Goal: Task Accomplishment & Management: Use online tool/utility

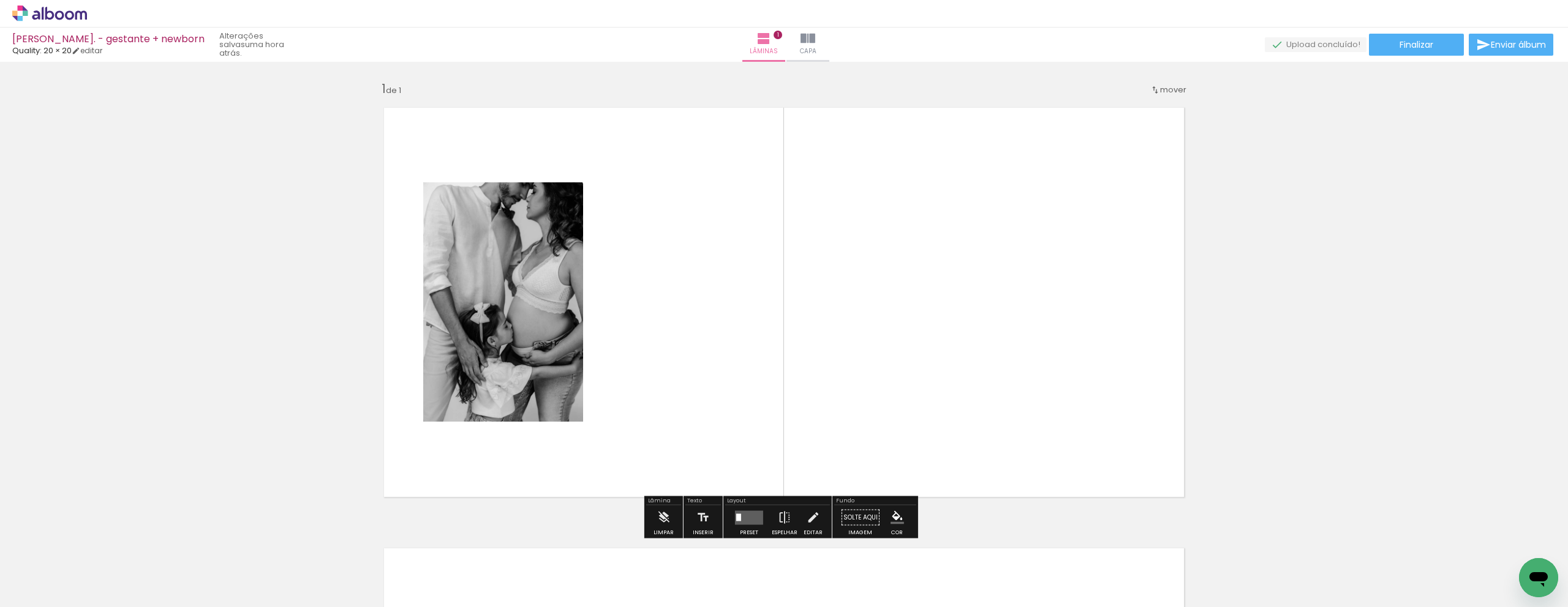
scroll to position [0, 5465]
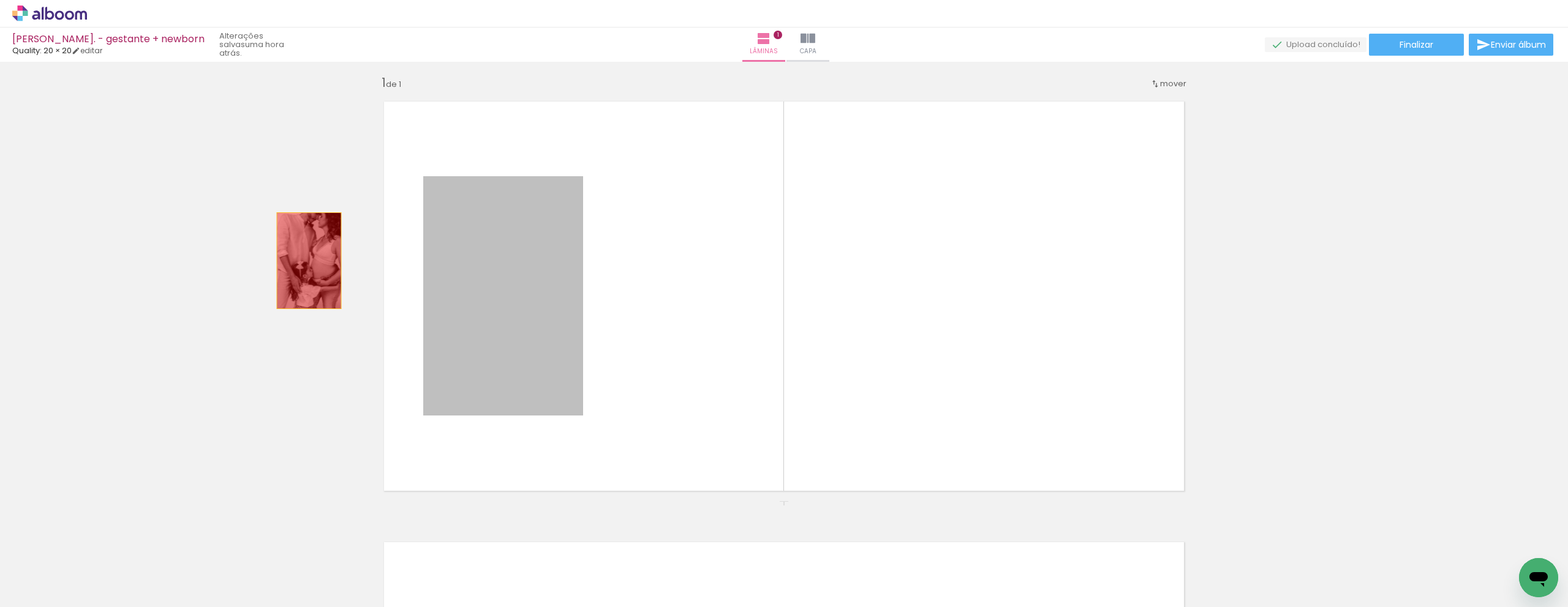
drag, startPoint x: 506, startPoint y: 306, endPoint x: 305, endPoint y: 261, distance: 206.0
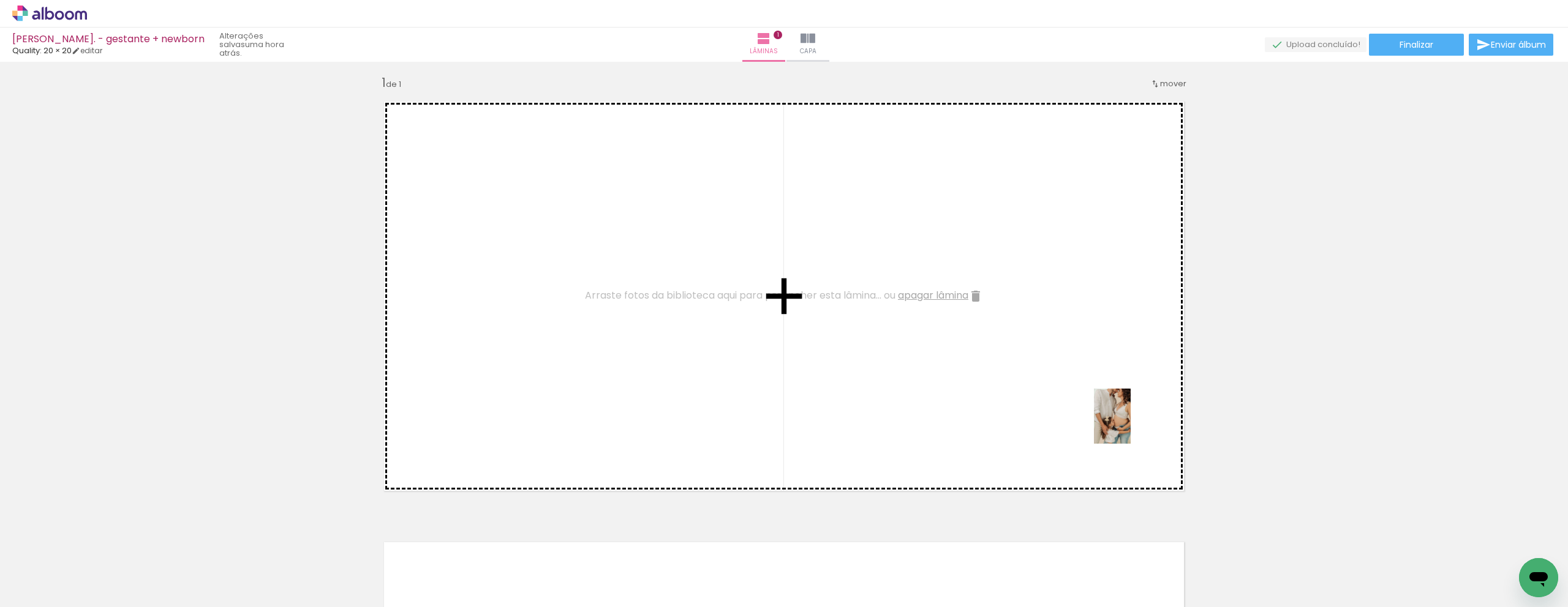
drag, startPoint x: 1252, startPoint y: 579, endPoint x: 1132, endPoint y: 405, distance: 211.4
click at [1132, 405] on quentale-workspace at bounding box center [784, 304] width 1568 height 607
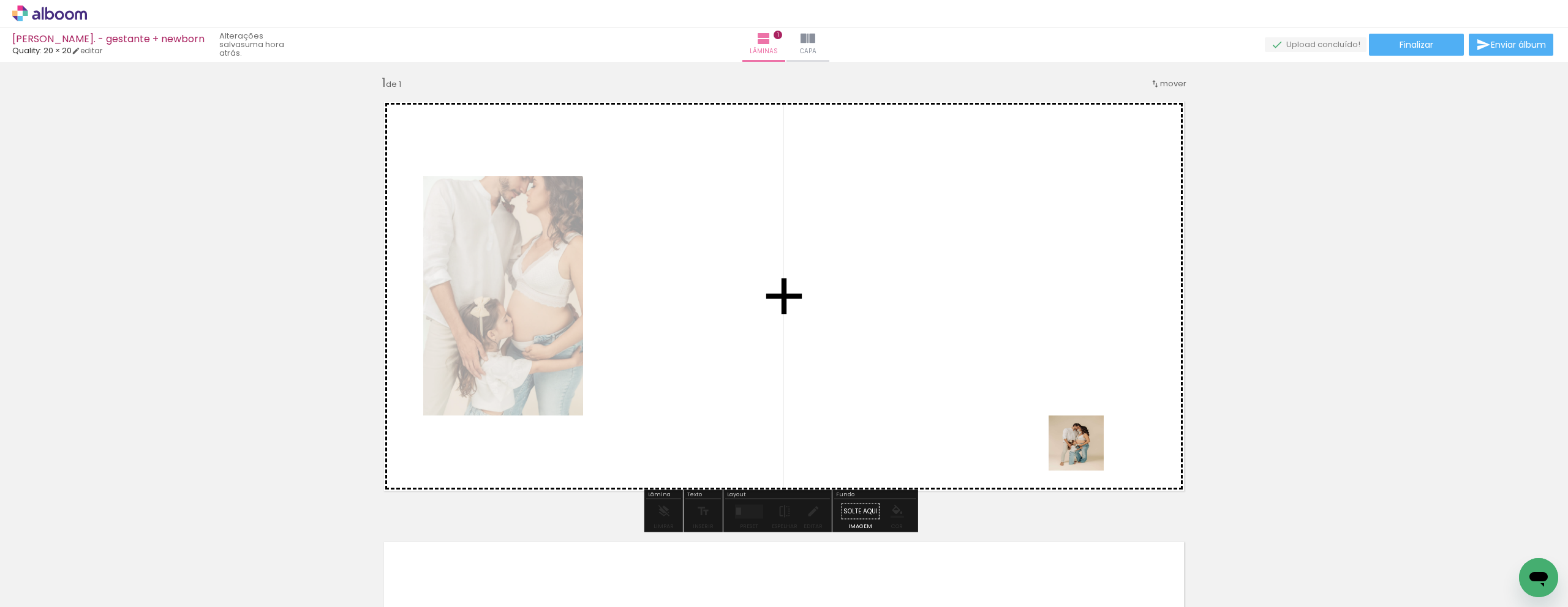
drag, startPoint x: 1113, startPoint y: 568, endPoint x: 1070, endPoint y: 388, distance: 185.1
click at [1070, 388] on quentale-workspace at bounding box center [784, 304] width 1568 height 607
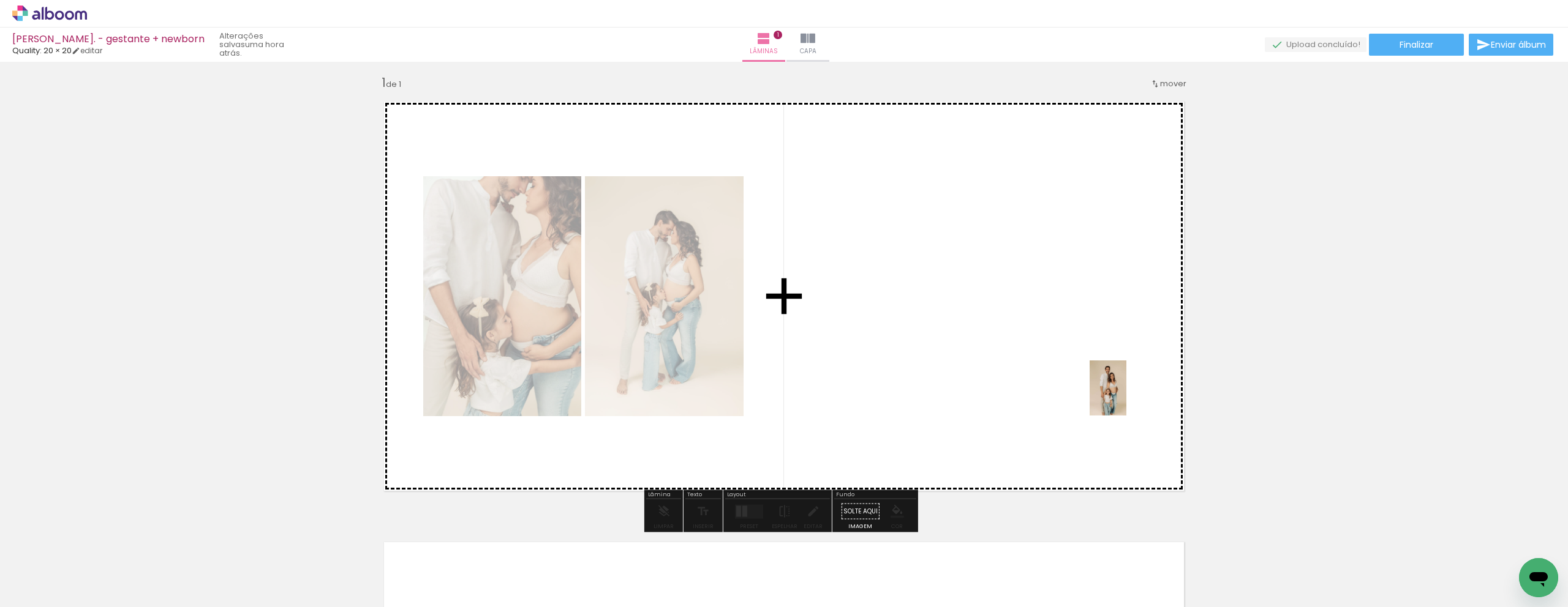
drag, startPoint x: 1051, startPoint y: 587, endPoint x: 1126, endPoint y: 398, distance: 203.3
click at [1126, 398] on quentale-workspace at bounding box center [784, 304] width 1568 height 607
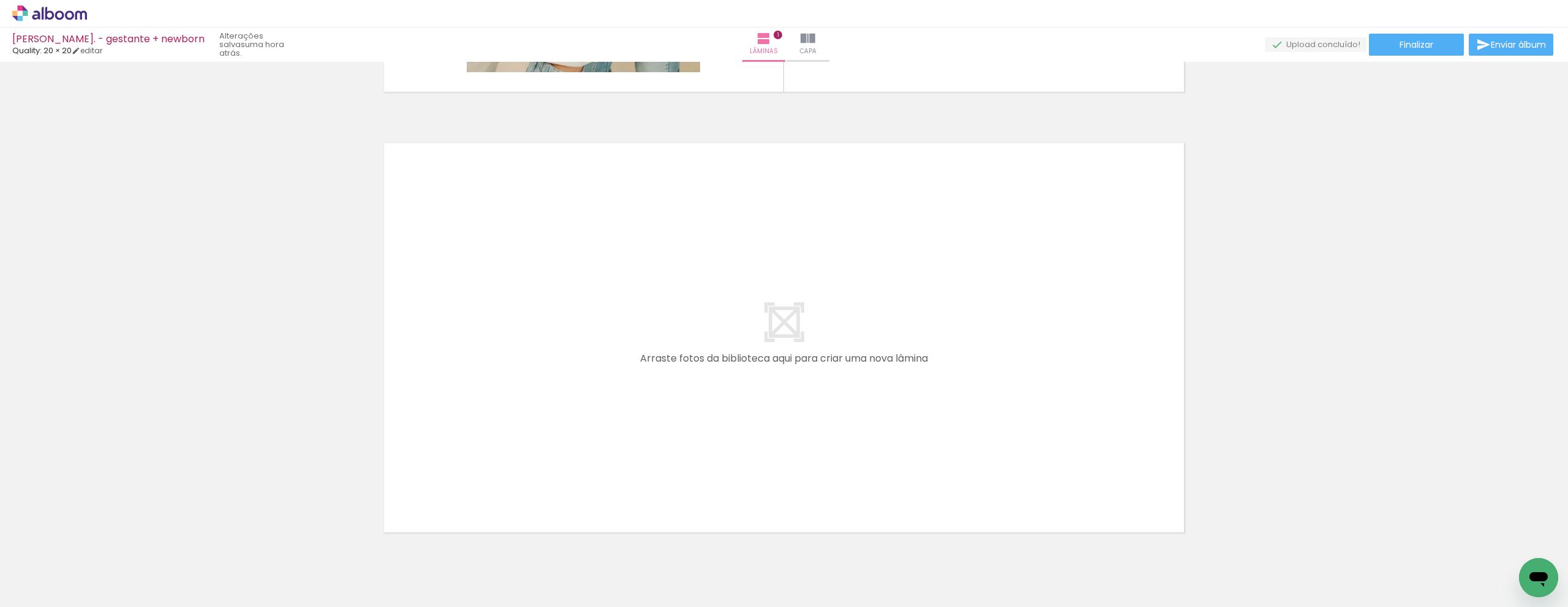
scroll to position [0, 3516]
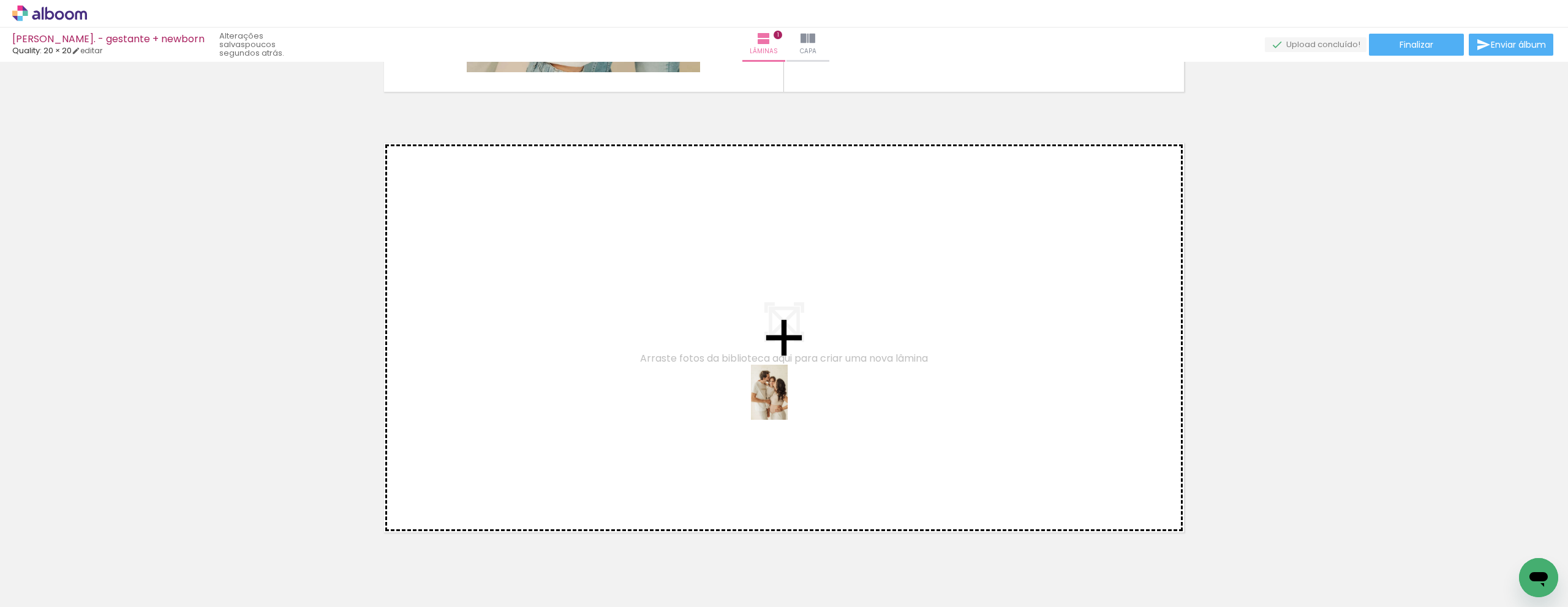
drag, startPoint x: 939, startPoint y: 573, endPoint x: 785, endPoint y: 395, distance: 235.4
click at [785, 395] on quentale-workspace at bounding box center [784, 304] width 1568 height 607
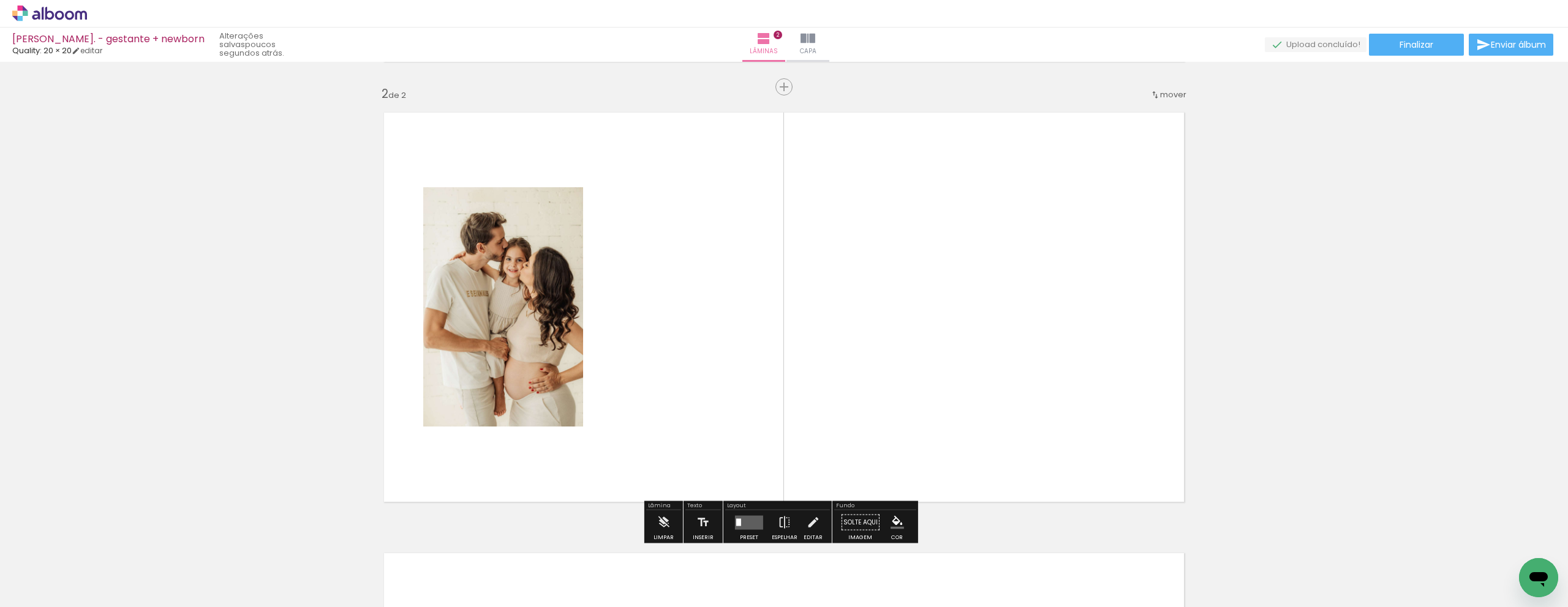
scroll to position [447, 0]
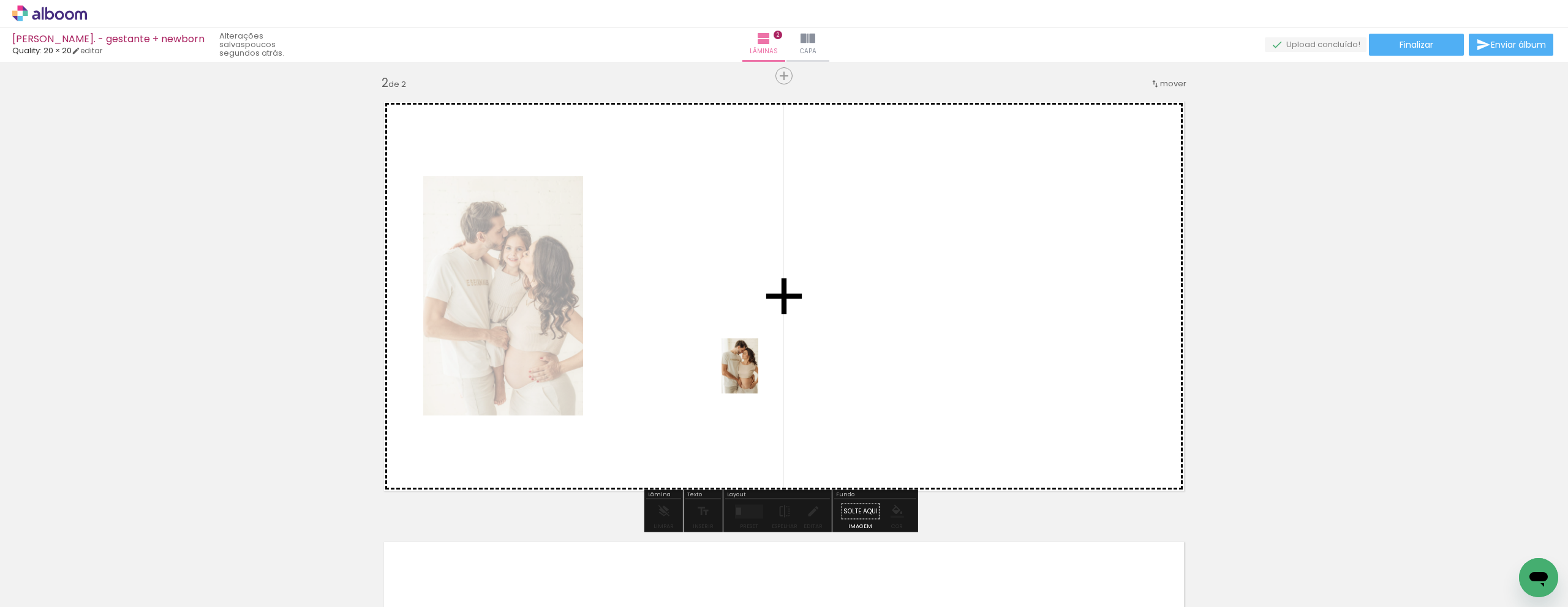
drag, startPoint x: 744, startPoint y: 575, endPoint x: 758, endPoint y: 375, distance: 200.5
click at [758, 375] on quentale-workspace at bounding box center [784, 304] width 1568 height 607
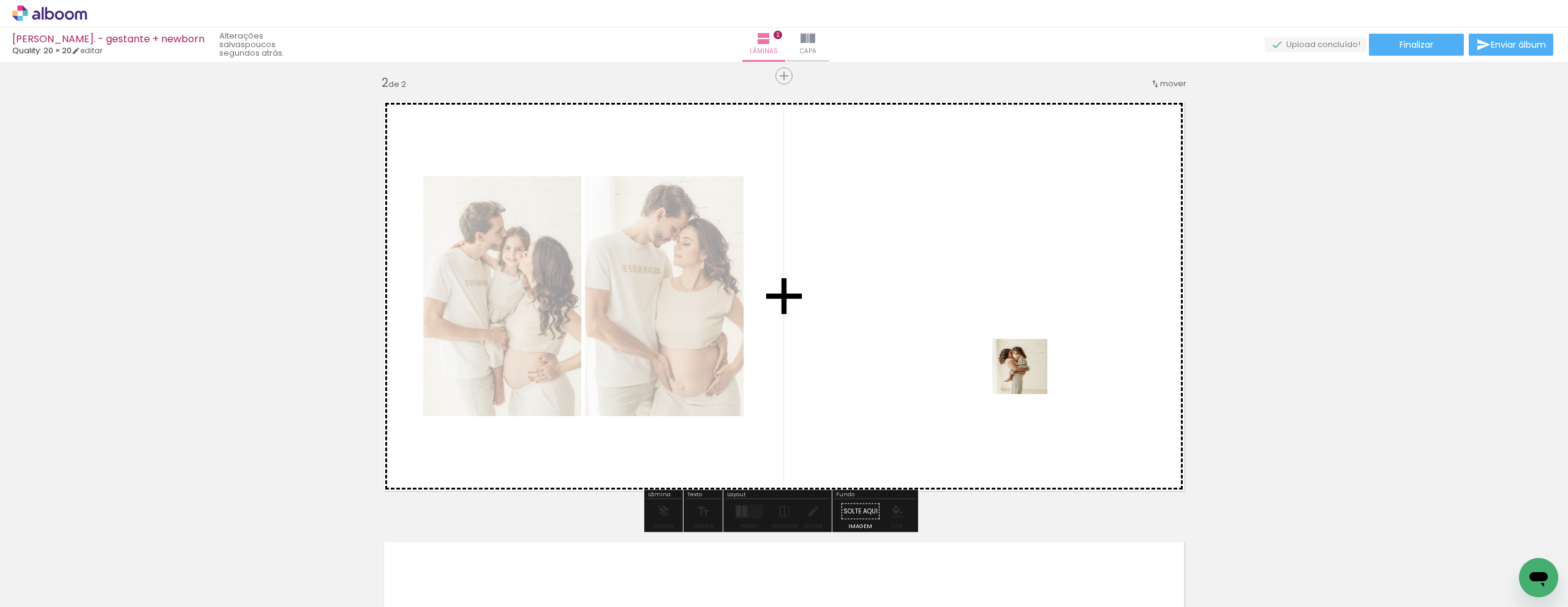
drag, startPoint x: 594, startPoint y: 567, endPoint x: 940, endPoint y: 397, distance: 385.5
click at [1036, 369] on quentale-workspace at bounding box center [784, 304] width 1568 height 607
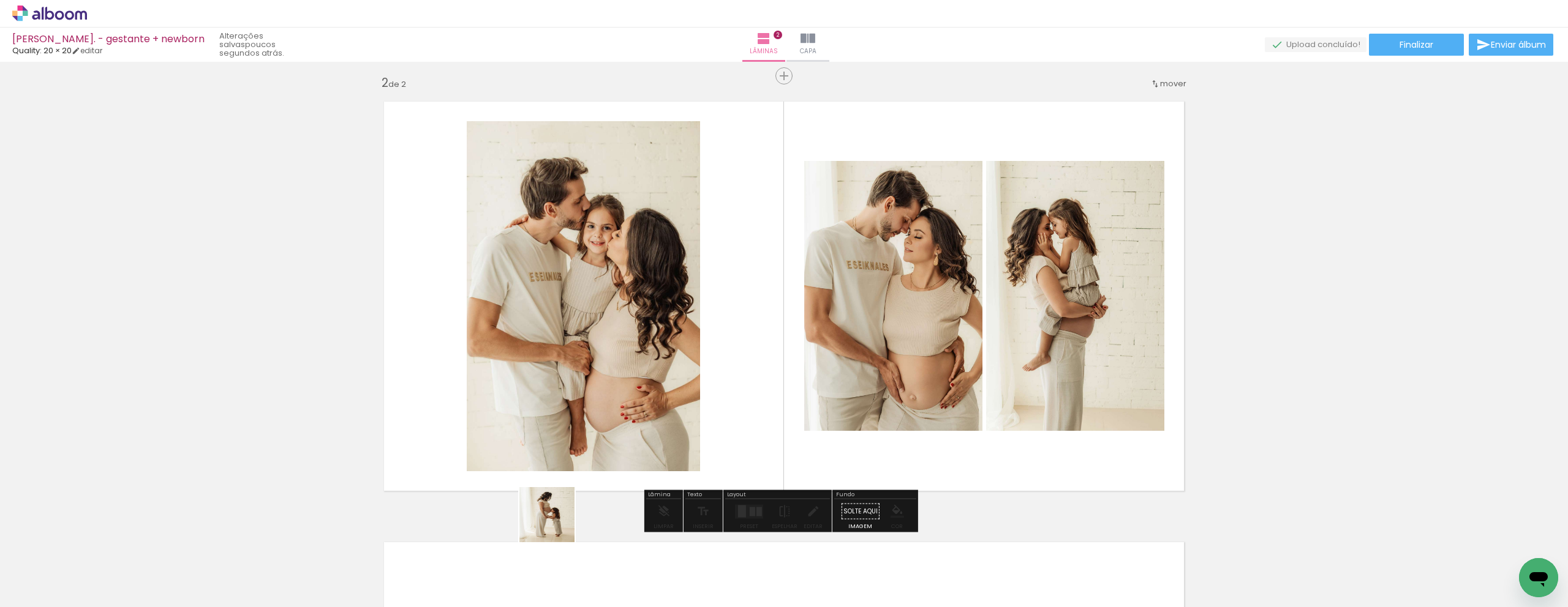
drag, startPoint x: 533, startPoint y: 552, endPoint x: 646, endPoint y: 394, distance: 194.2
click at [697, 362] on quentale-workspace at bounding box center [784, 304] width 1568 height 607
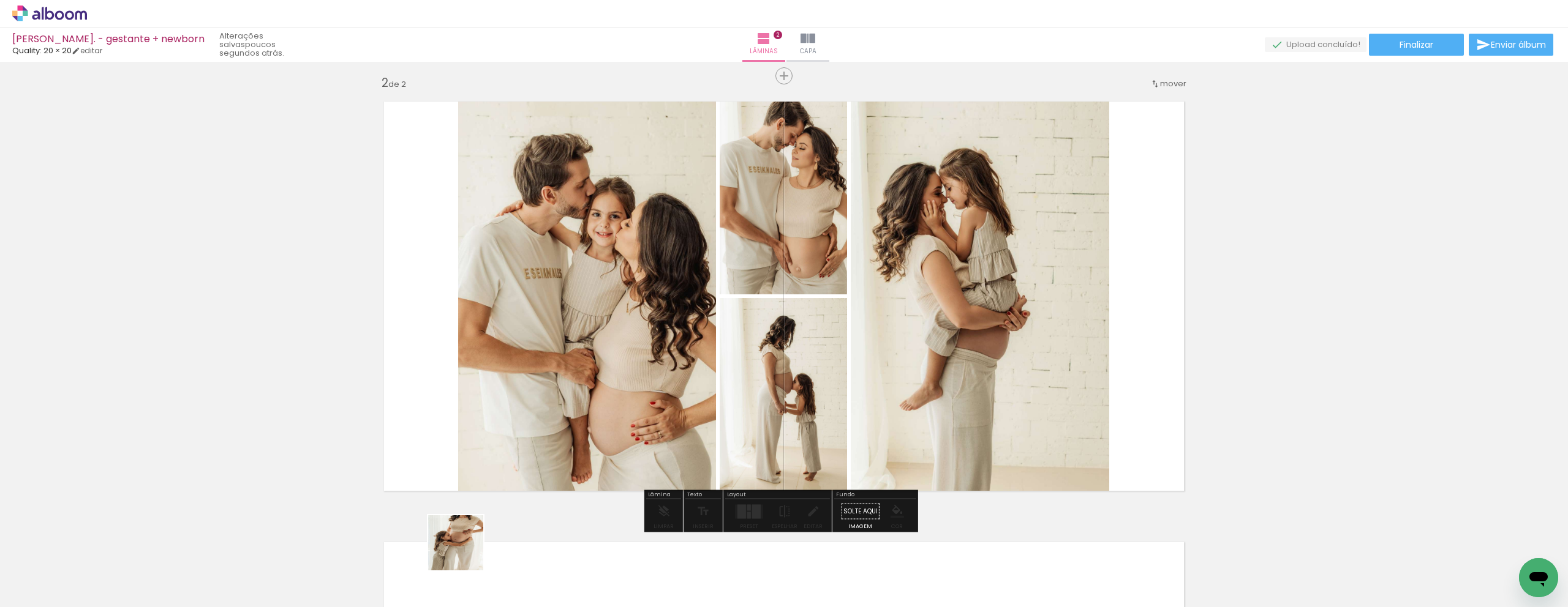
drag, startPoint x: 449, startPoint y: 563, endPoint x: 680, endPoint y: 378, distance: 295.9
click at [716, 356] on quentale-workspace at bounding box center [784, 304] width 1568 height 607
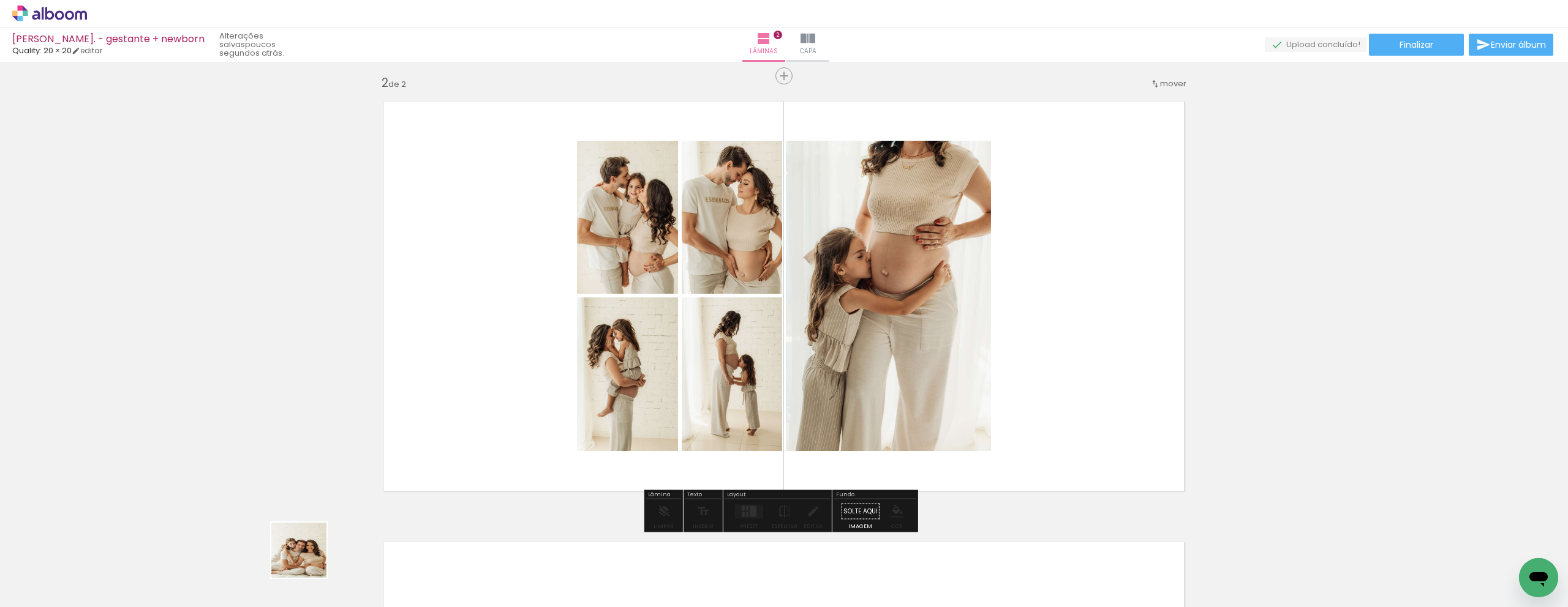
drag, startPoint x: 286, startPoint y: 577, endPoint x: 455, endPoint y: 452, distance: 210.2
click at [455, 452] on quentale-workspace at bounding box center [784, 304] width 1568 height 607
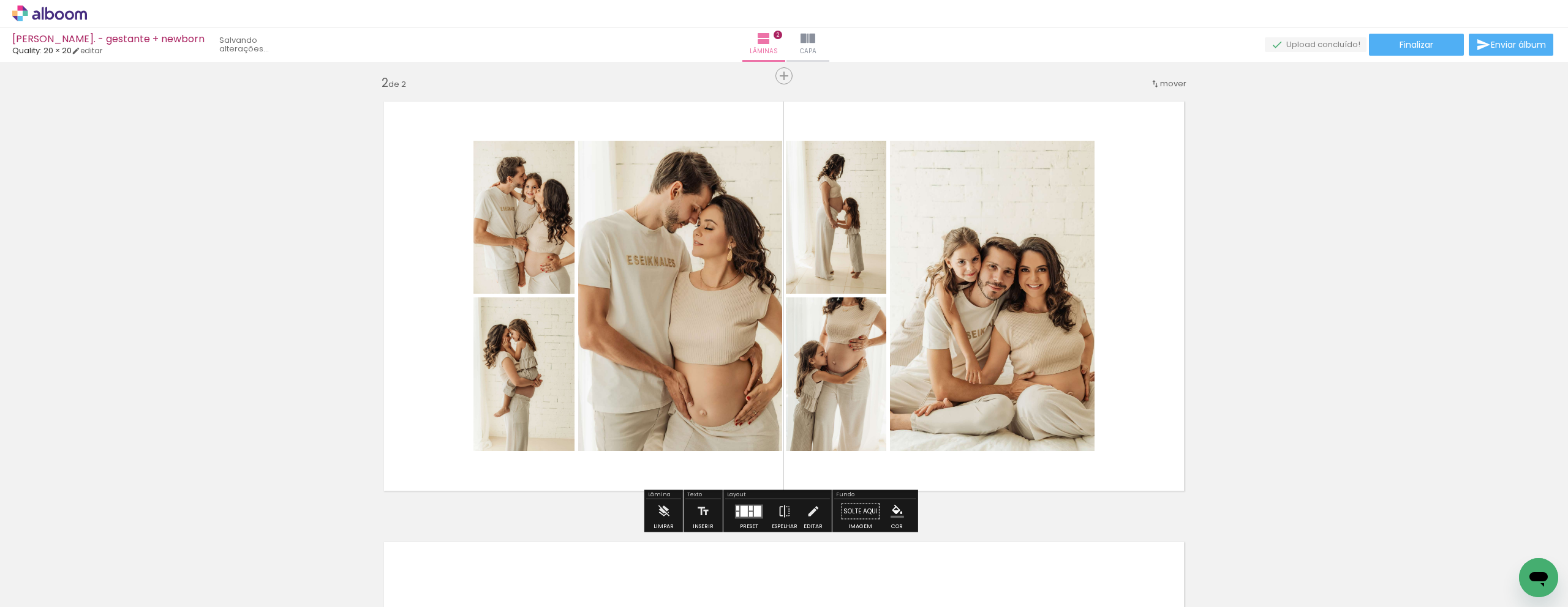
click at [455, 452] on quentale-layouter at bounding box center [783, 296] width 821 height 410
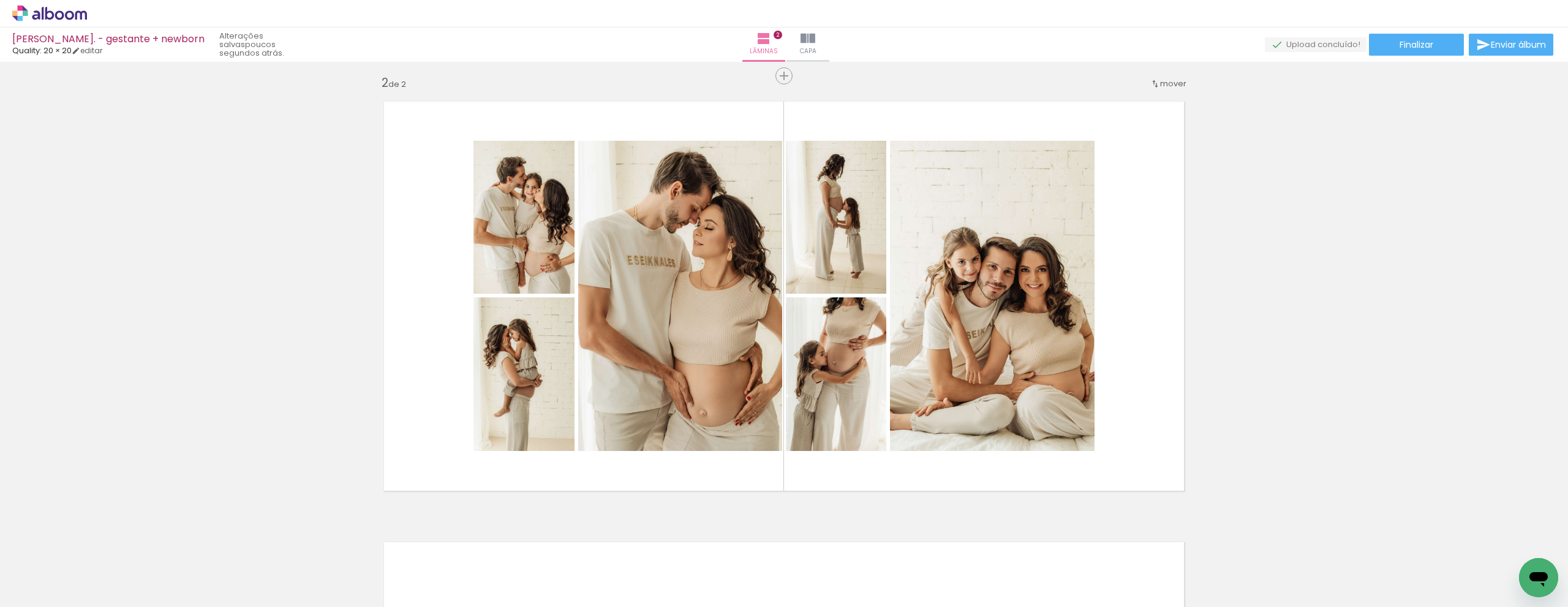
scroll to position [0, 2991]
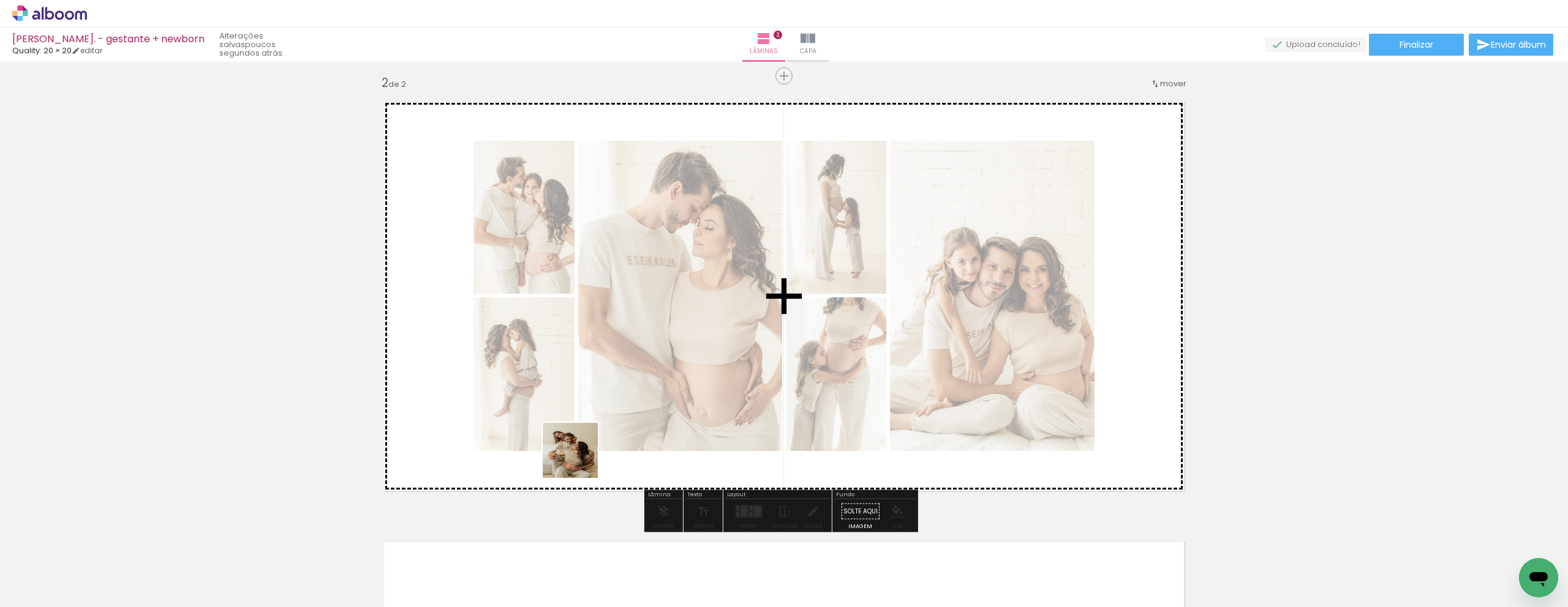
drag, startPoint x: 418, startPoint y: 566, endPoint x: 661, endPoint y: 406, distance: 290.9
click at [661, 406] on quentale-workspace at bounding box center [784, 304] width 1568 height 607
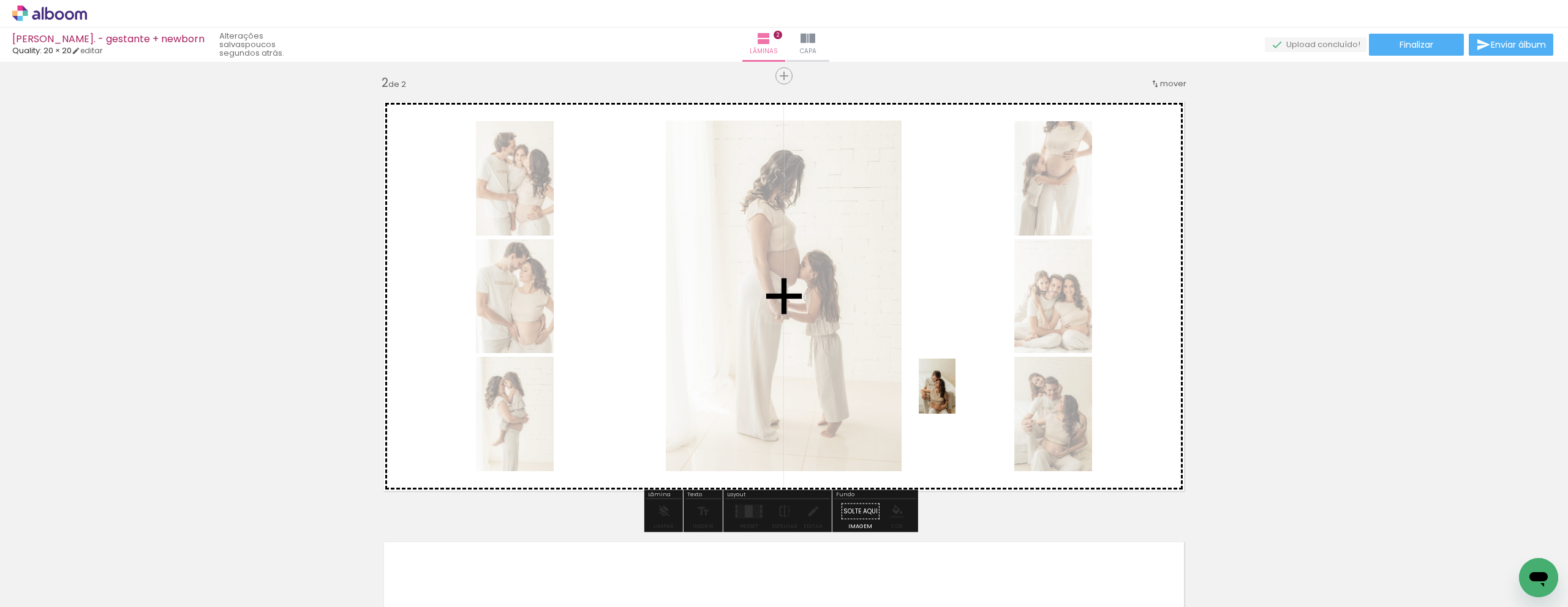
drag, startPoint x: 560, startPoint y: 575, endPoint x: 955, endPoint y: 396, distance: 433.7
click at [955, 396] on quentale-workspace at bounding box center [784, 304] width 1568 height 607
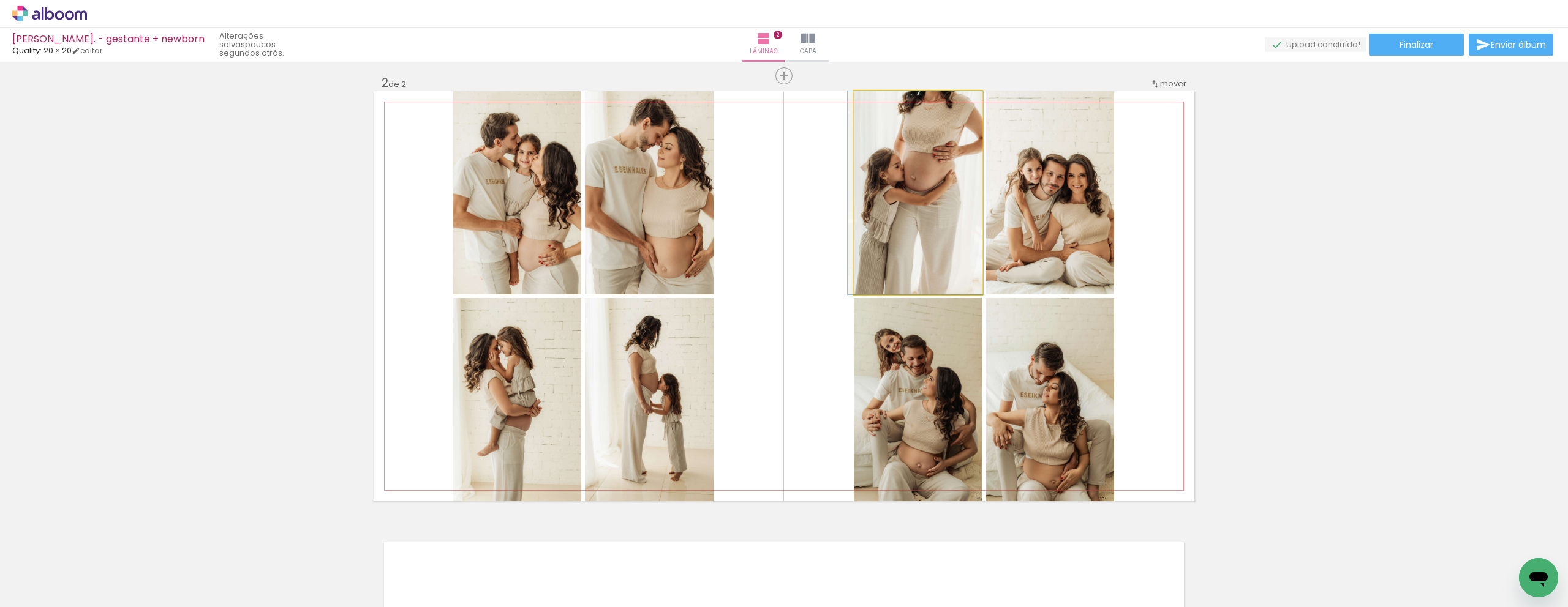
drag, startPoint x: 904, startPoint y: 154, endPoint x: 901, endPoint y: 178, distance: 24.2
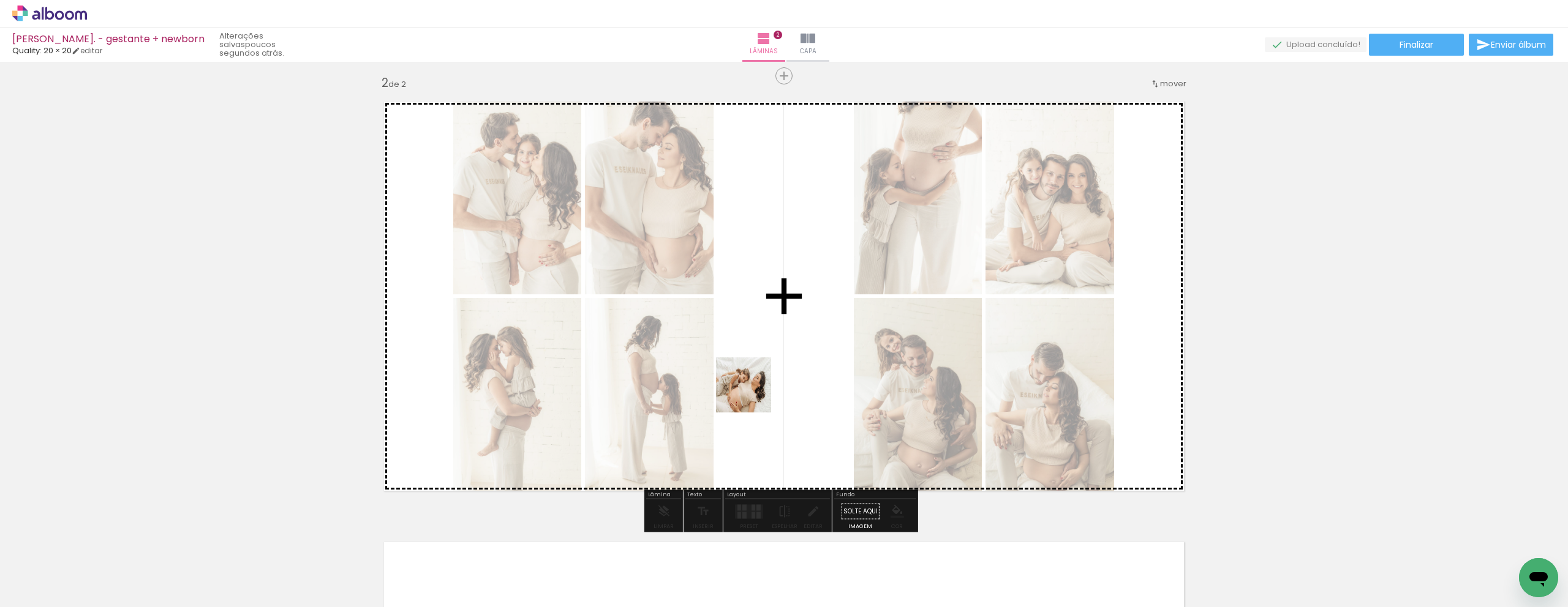
drag, startPoint x: 613, startPoint y: 568, endPoint x: 754, endPoint y: 394, distance: 224.0
click at [754, 394] on quentale-workspace at bounding box center [784, 304] width 1568 height 607
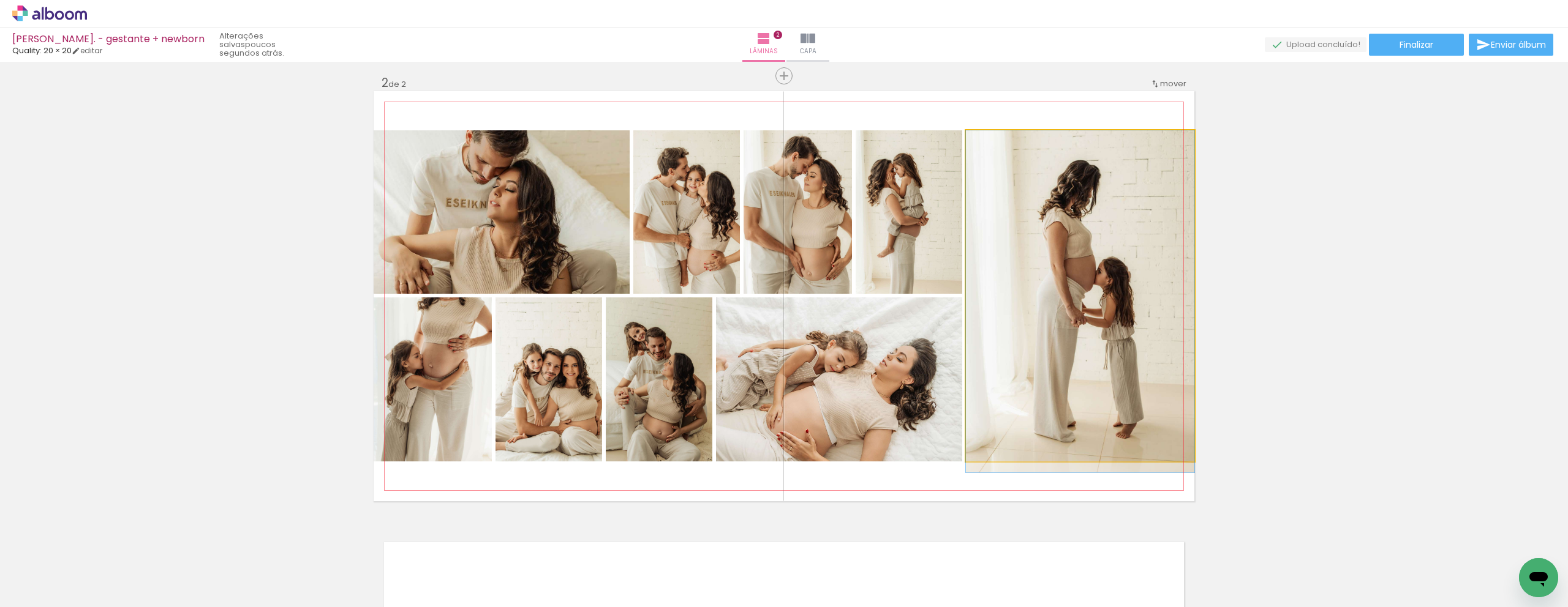
drag, startPoint x: 1110, startPoint y: 387, endPoint x: 1059, endPoint y: 399, distance: 52.4
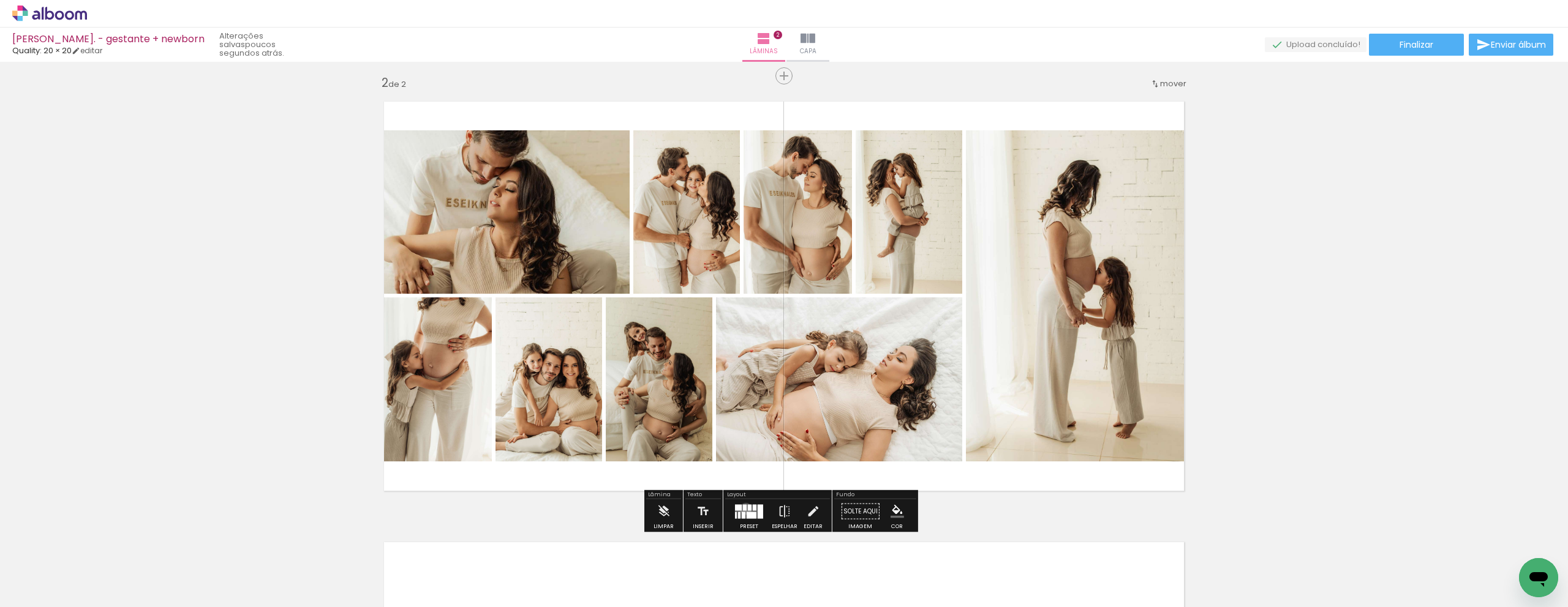
click at [743, 508] on div at bounding box center [745, 507] width 4 height 6
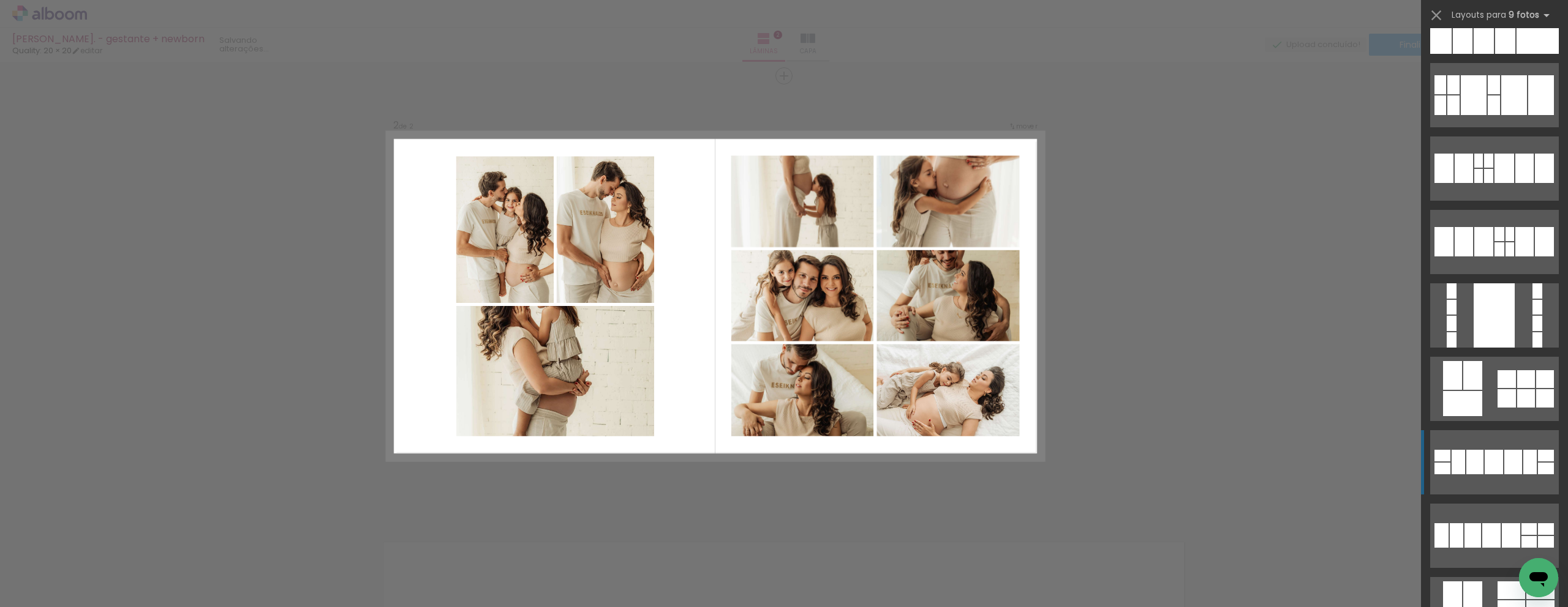
scroll to position [1156, 0]
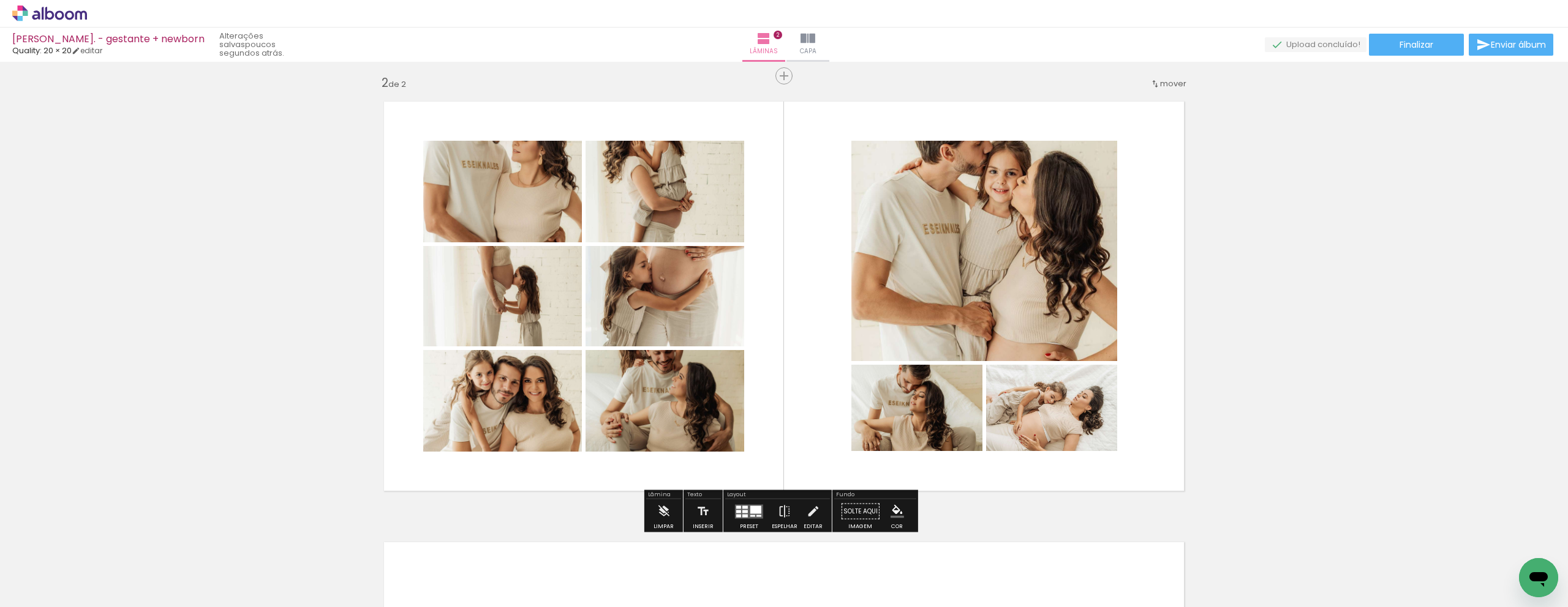
click at [755, 521] on div at bounding box center [749, 511] width 33 height 25
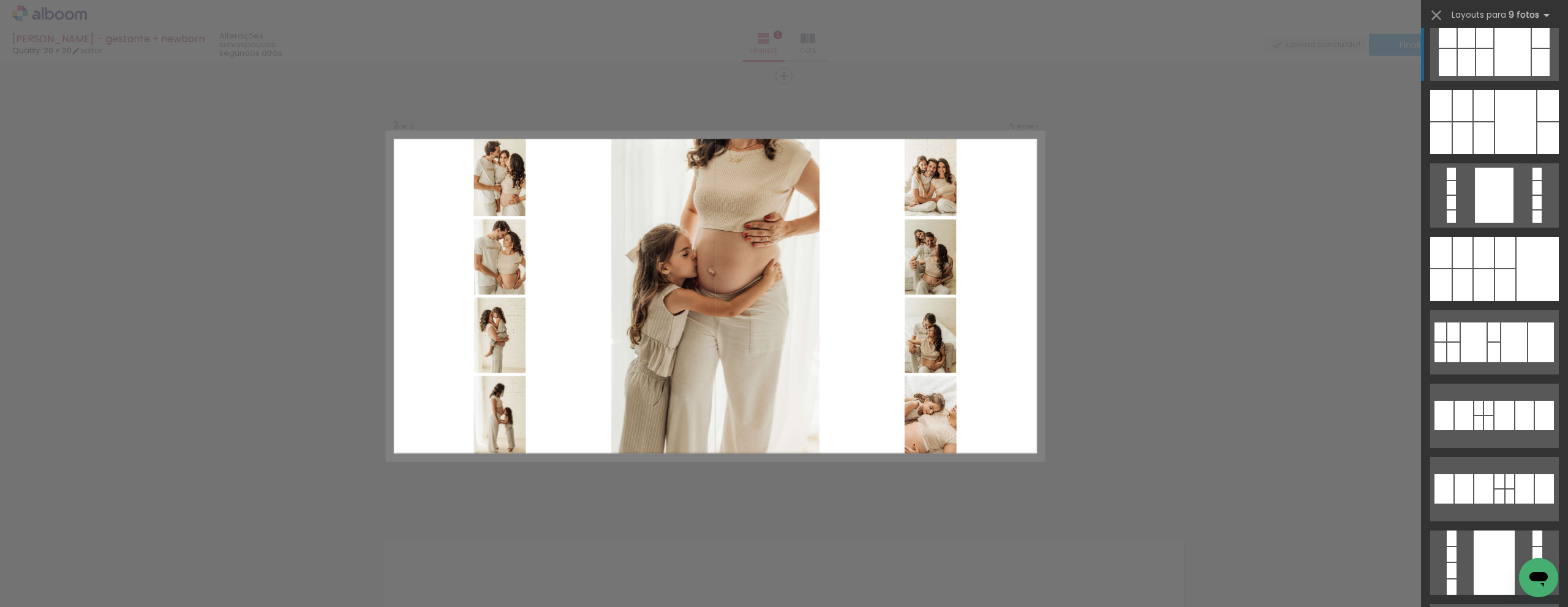
scroll to position [311, 0]
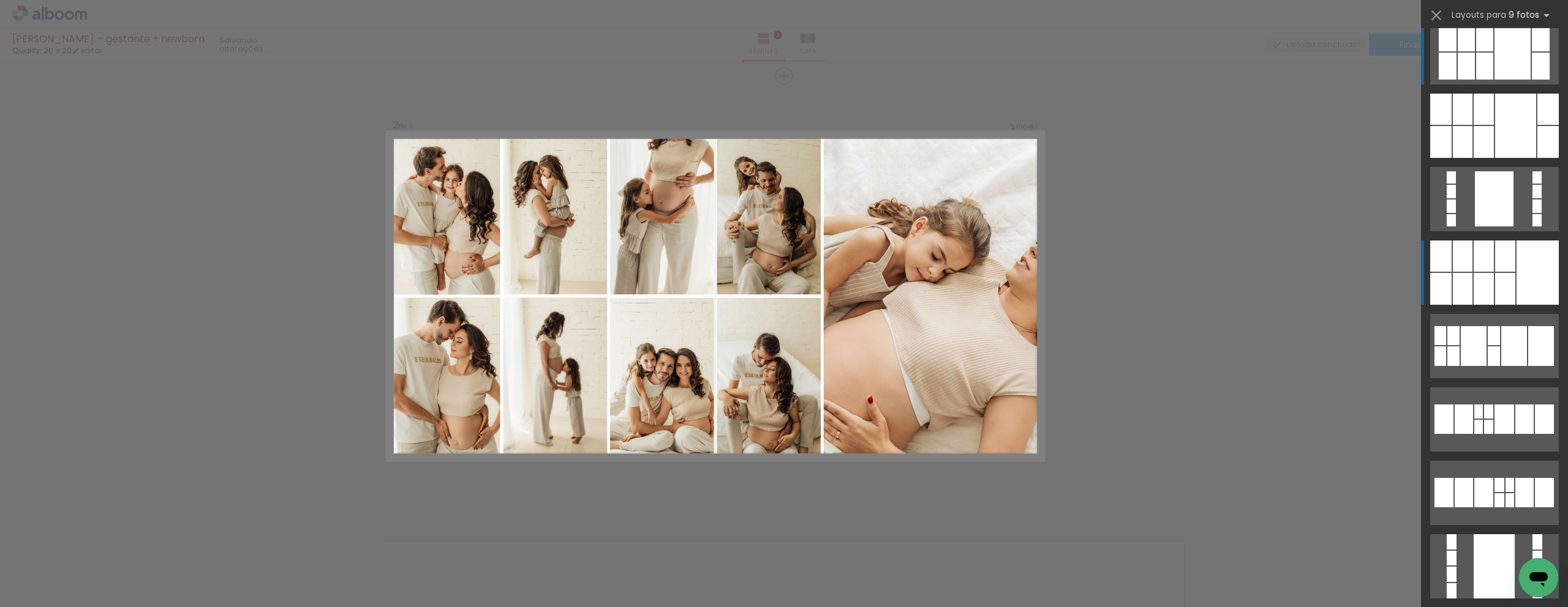
click at [1538, 125] on div at bounding box center [1548, 109] width 21 height 31
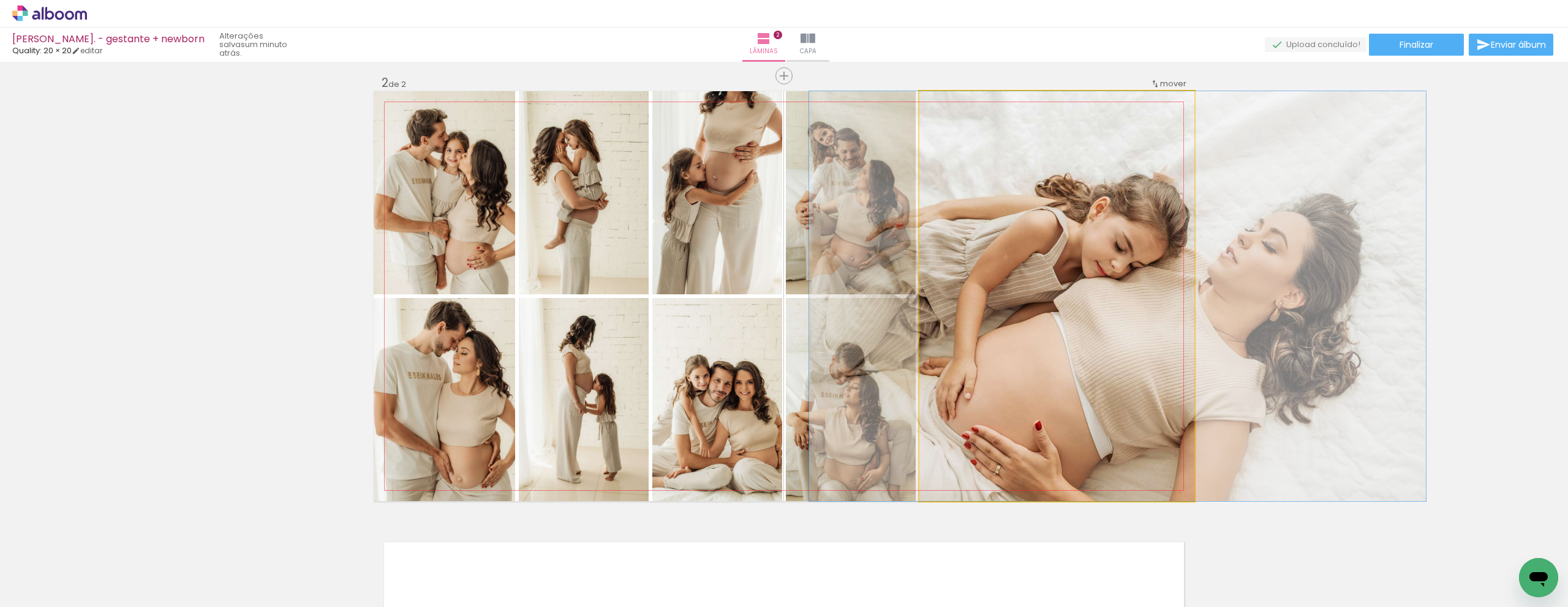
drag, startPoint x: 1098, startPoint y: 380, endPoint x: 1158, endPoint y: 336, distance: 74.4
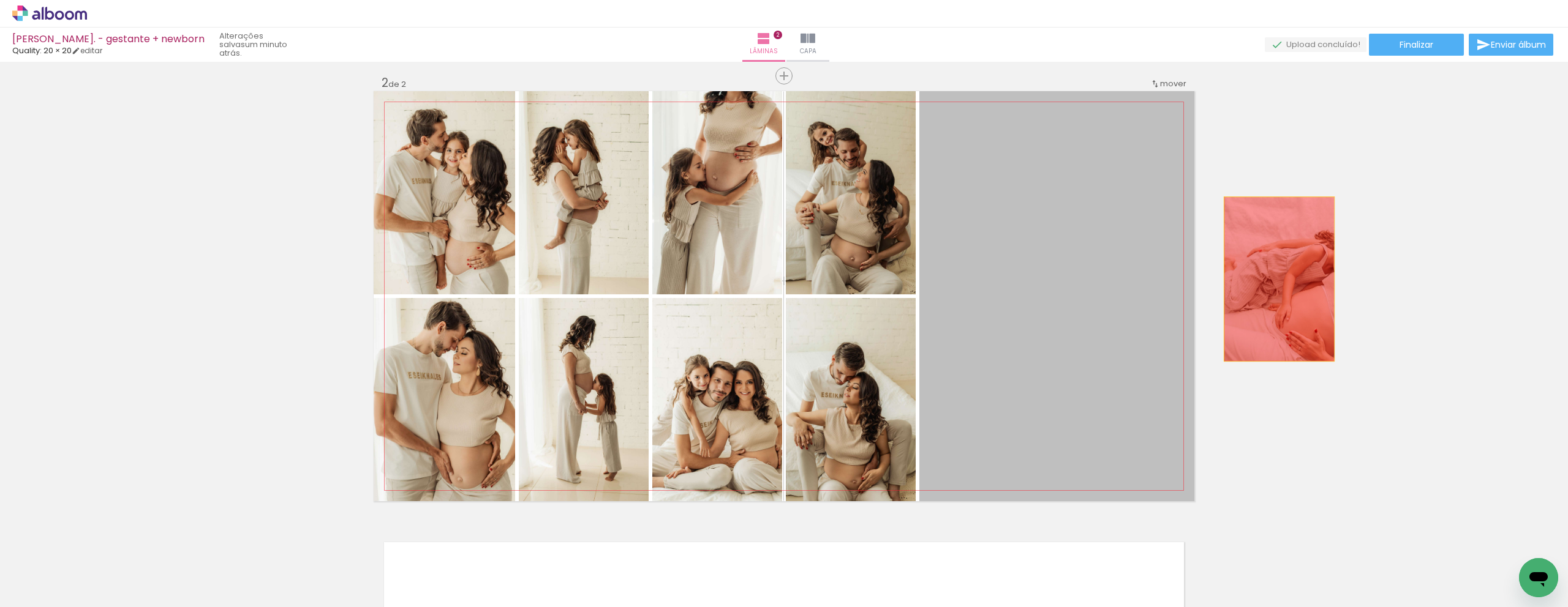
drag, startPoint x: 999, startPoint y: 329, endPoint x: 1295, endPoint y: 277, distance: 300.5
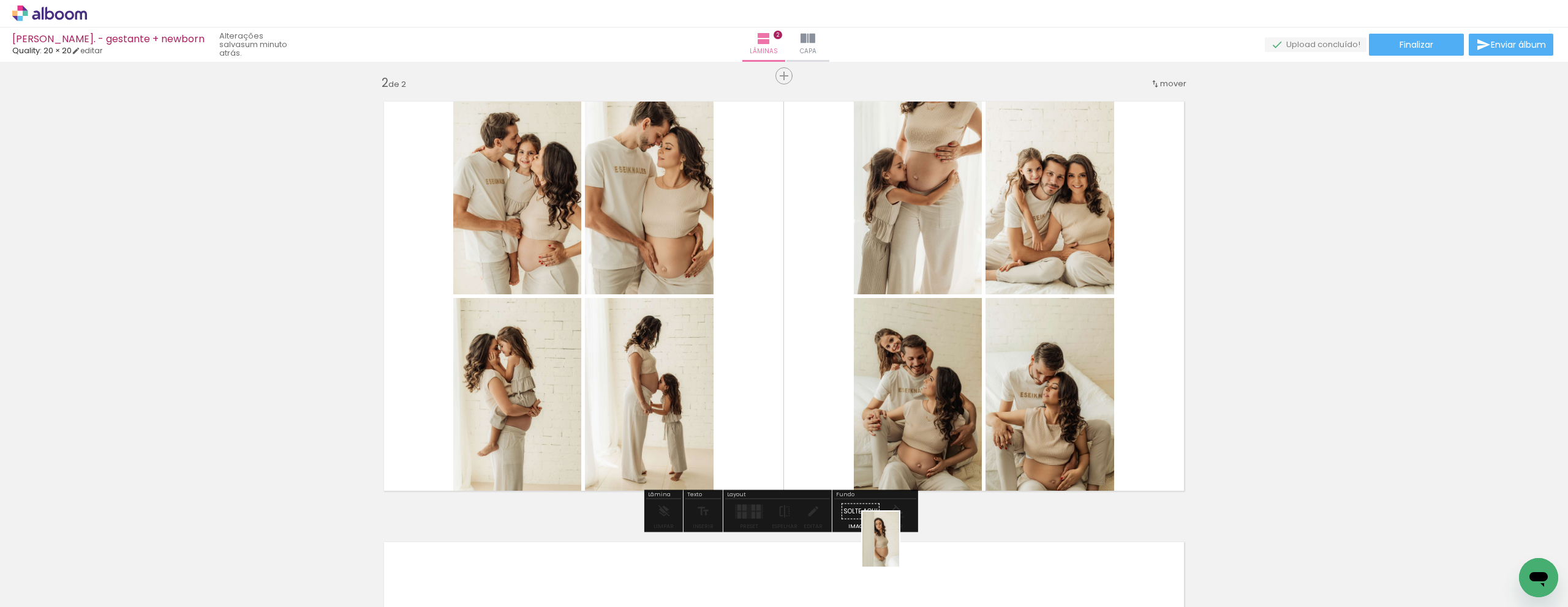
drag, startPoint x: 909, startPoint y: 570, endPoint x: 899, endPoint y: 548, distance: 24.2
click at [899, 548] on div at bounding box center [904, 566] width 40 height 60
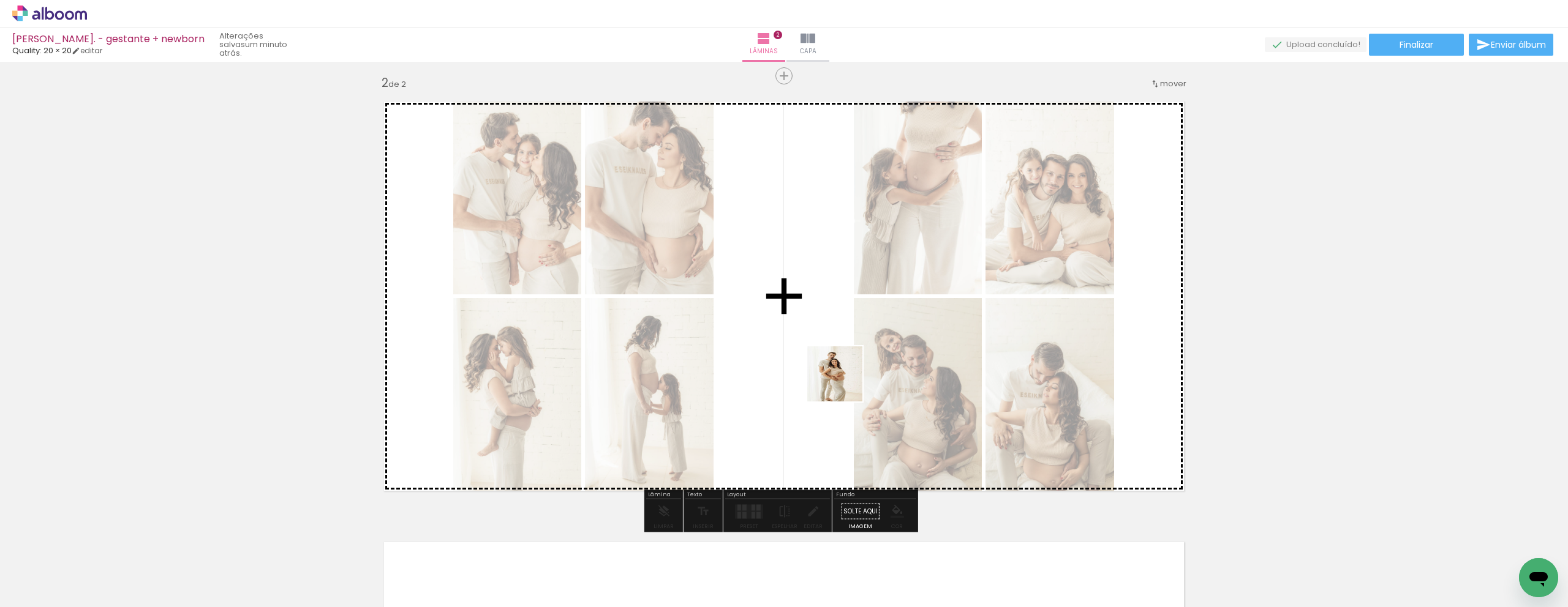
drag, startPoint x: 1007, startPoint y: 570, endPoint x: 844, endPoint y: 383, distance: 248.1
click at [844, 383] on quentale-workspace at bounding box center [784, 304] width 1568 height 607
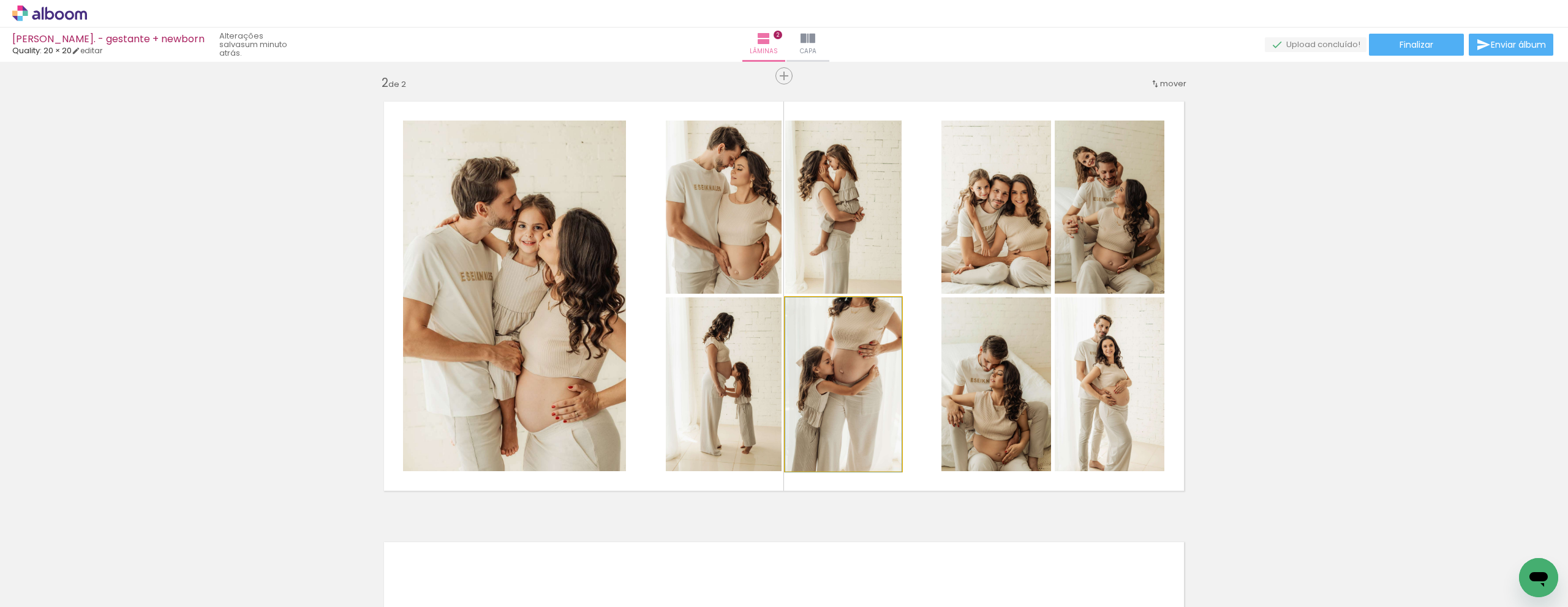
drag, startPoint x: 825, startPoint y: 362, endPoint x: 807, endPoint y: 385, distance: 29.2
drag, startPoint x: 1024, startPoint y: 402, endPoint x: 1024, endPoint y: 366, distance: 36.0
drag, startPoint x: 1017, startPoint y: 241, endPoint x: 1015, endPoint y: 227, distance: 14.1
drag, startPoint x: 707, startPoint y: 231, endPoint x: 679, endPoint y: 175, distance: 62.6
drag, startPoint x: 819, startPoint y: 223, endPoint x: 846, endPoint y: 212, distance: 29.2
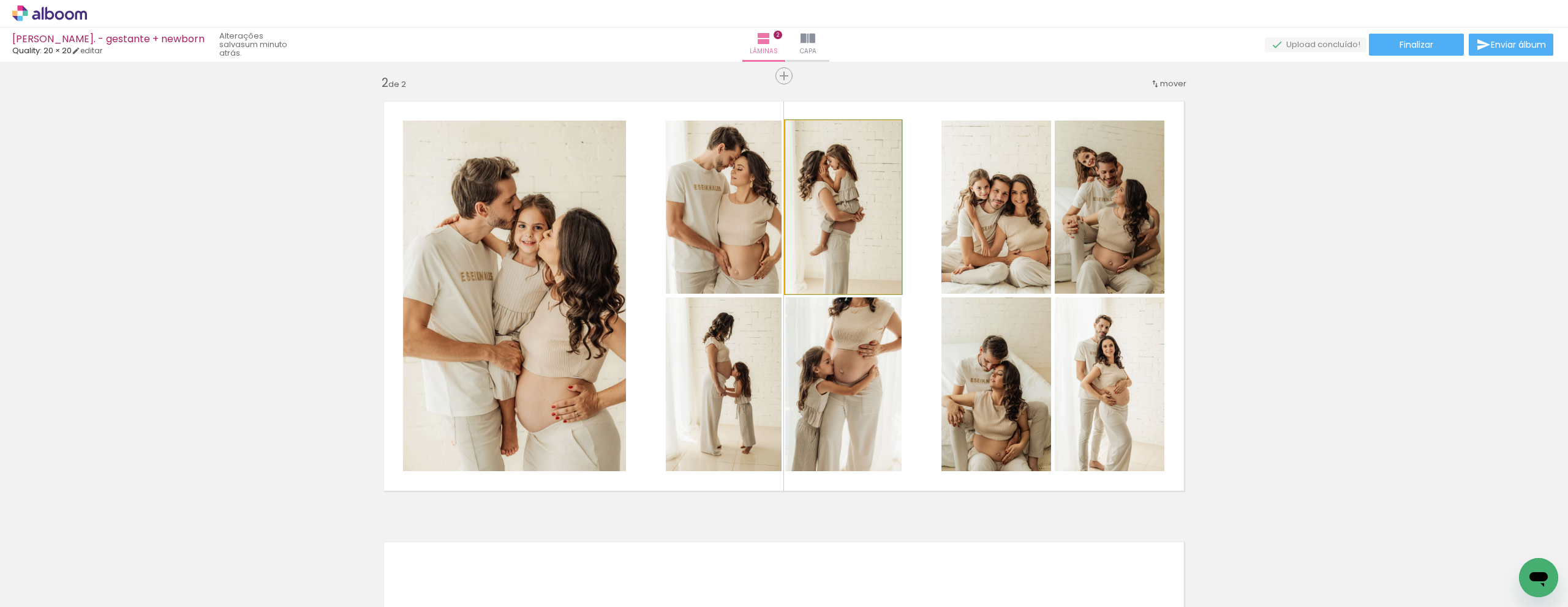
click at [843, 218] on div at bounding box center [843, 207] width 116 height 175
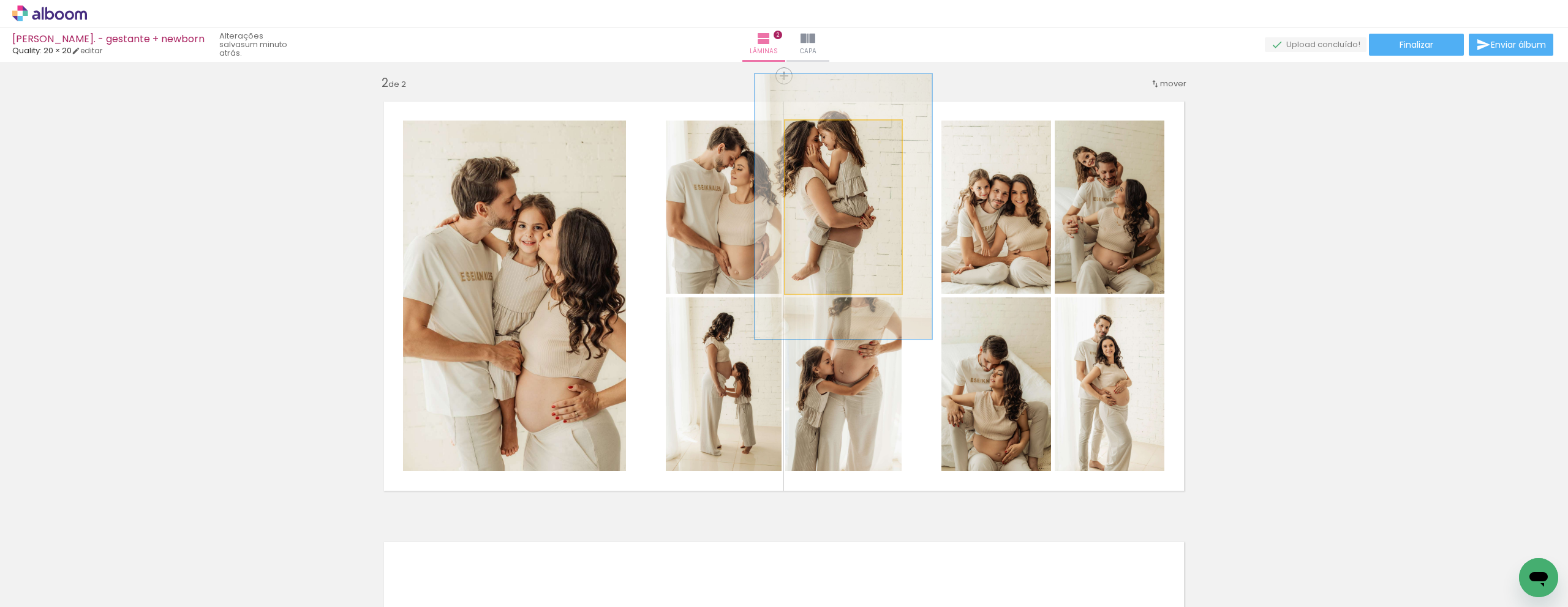
drag, startPoint x: 812, startPoint y: 143, endPoint x: 834, endPoint y: 143, distance: 22.0
type paper-slider "152"
click at [834, 143] on div at bounding box center [835, 133] width 19 height 19
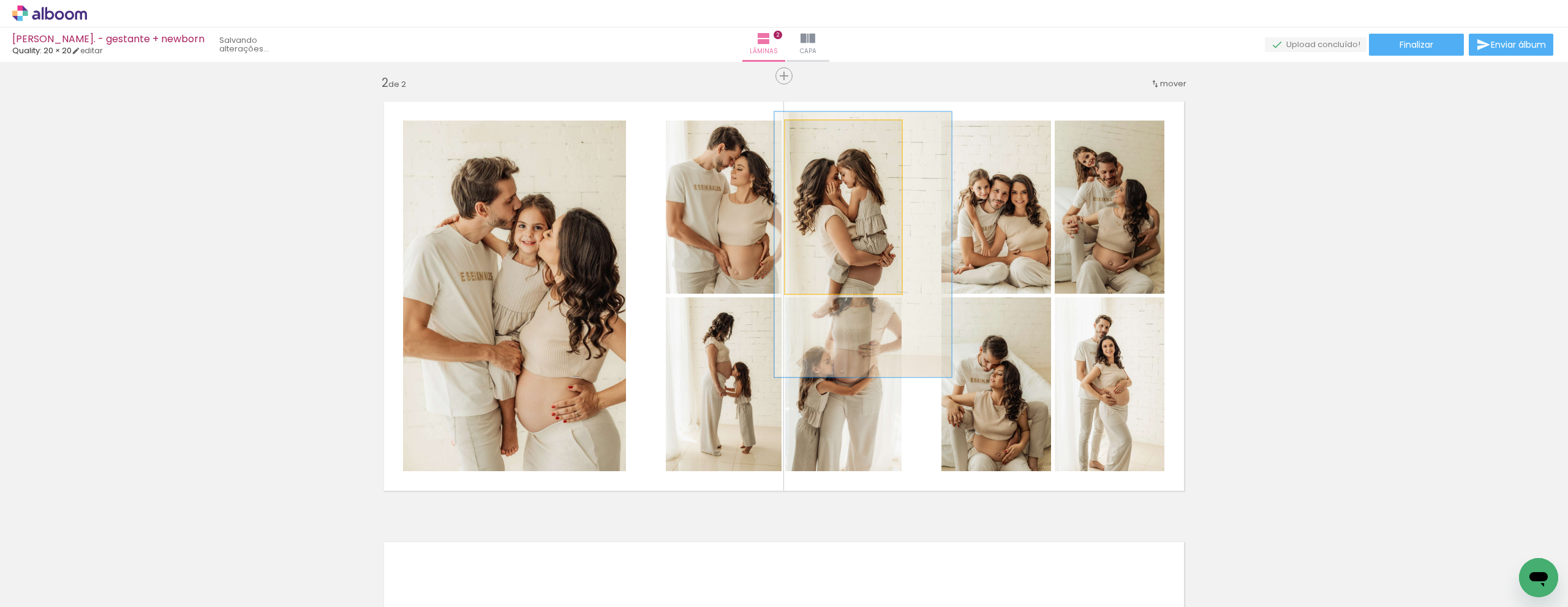
drag, startPoint x: 824, startPoint y: 216, endPoint x: 843, endPoint y: 253, distance: 41.6
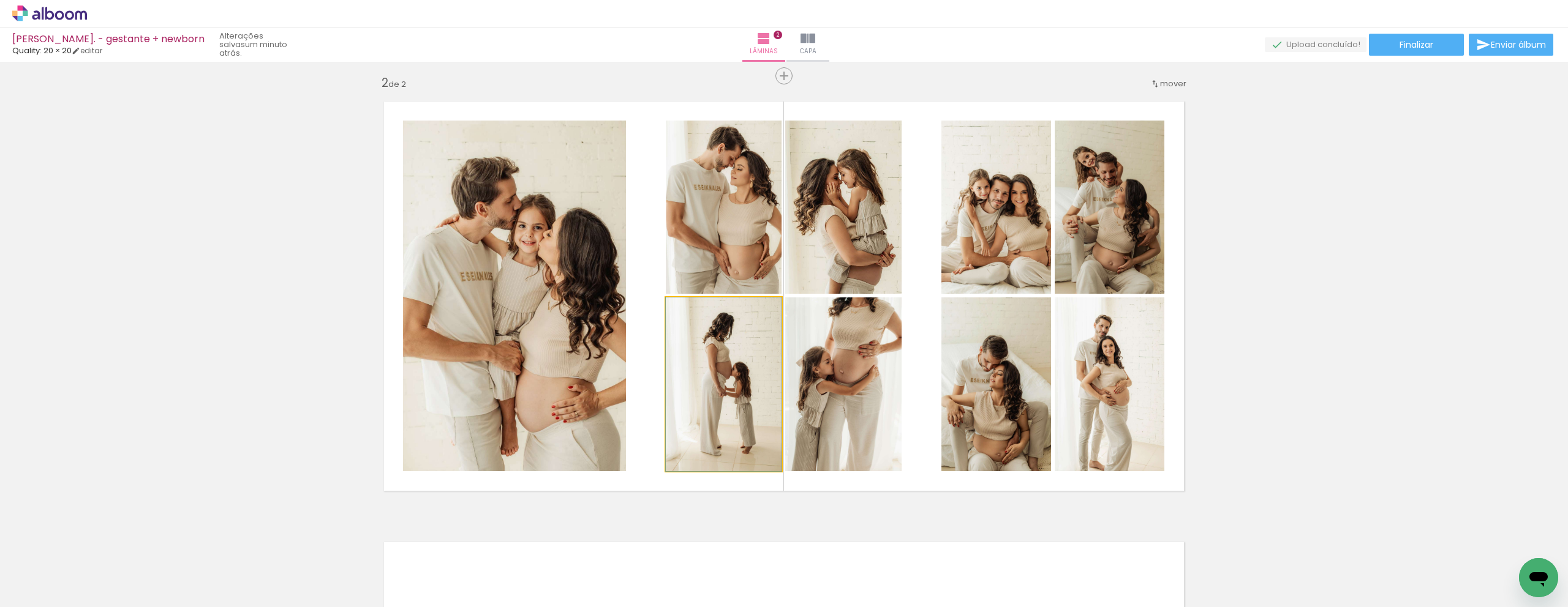
drag, startPoint x: 747, startPoint y: 411, endPoint x: 738, endPoint y: 421, distance: 13.5
drag, startPoint x: 851, startPoint y: 412, endPoint x: 859, endPoint y: 425, distance: 15.3
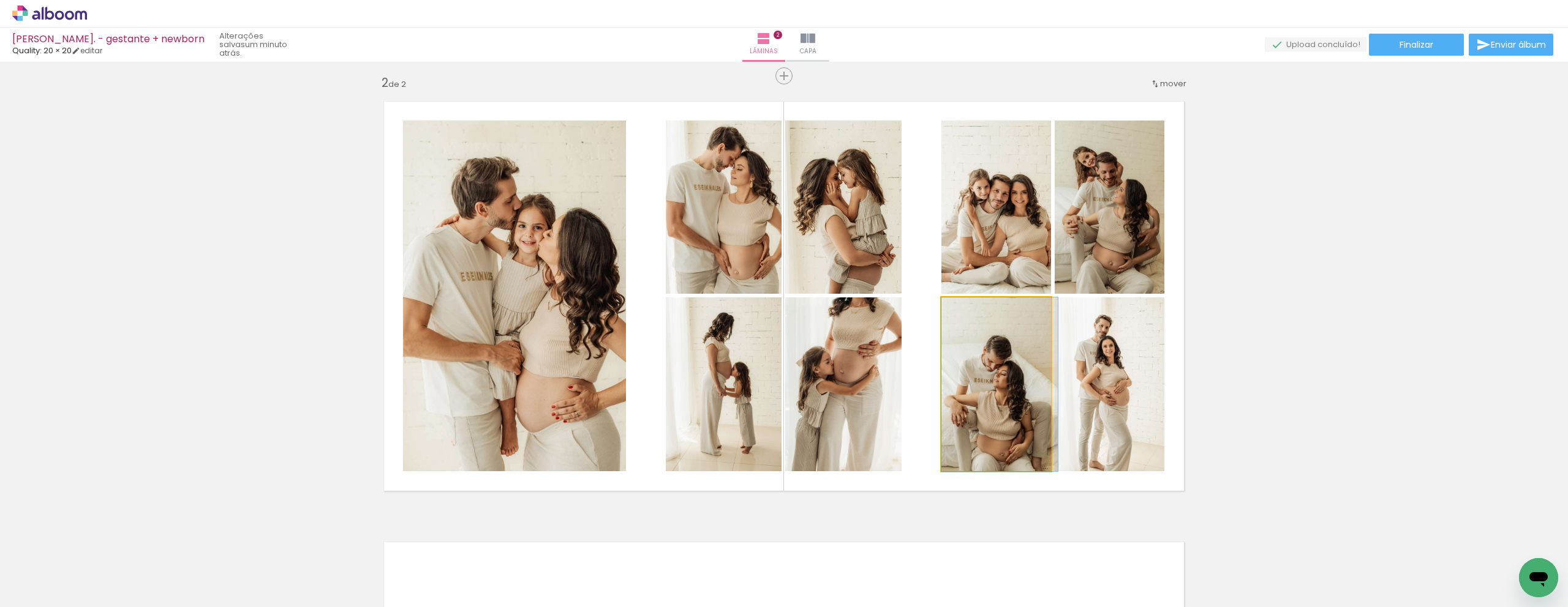
drag, startPoint x: 978, startPoint y: 408, endPoint x: 1006, endPoint y: 399, distance: 29.4
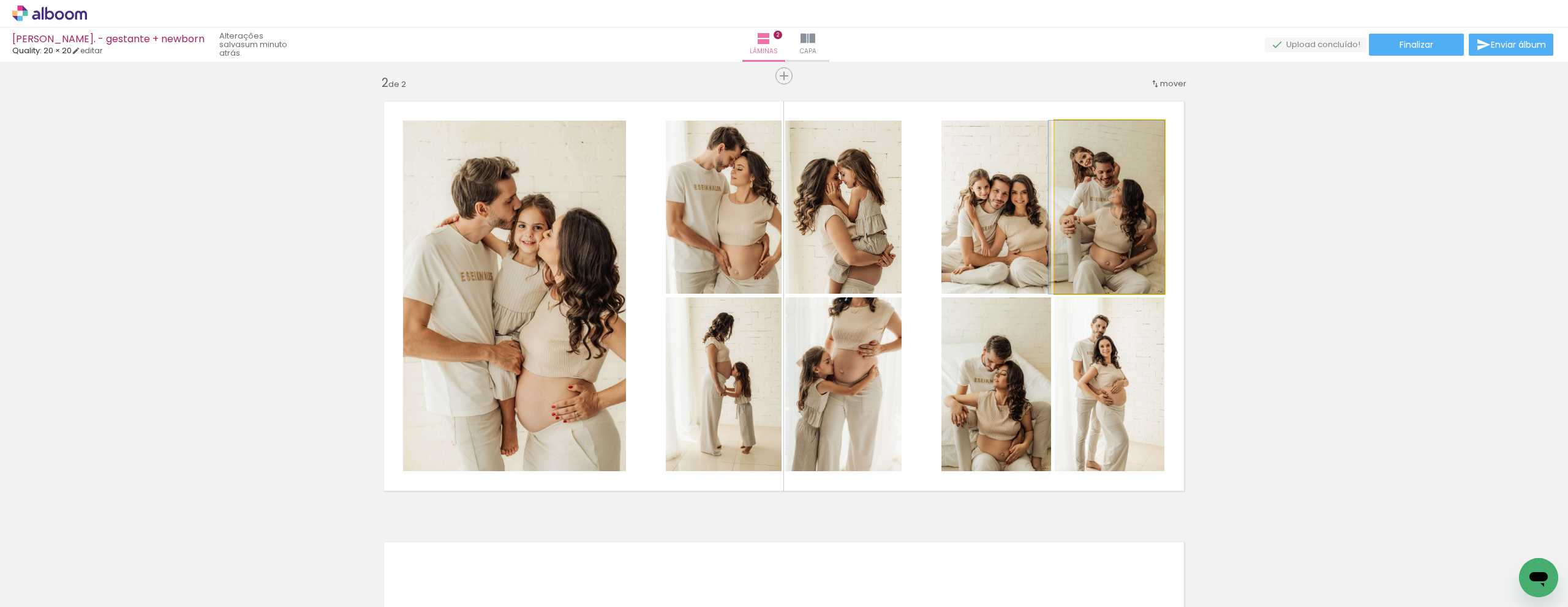
drag, startPoint x: 1132, startPoint y: 250, endPoint x: 1125, endPoint y: 239, distance: 13.0
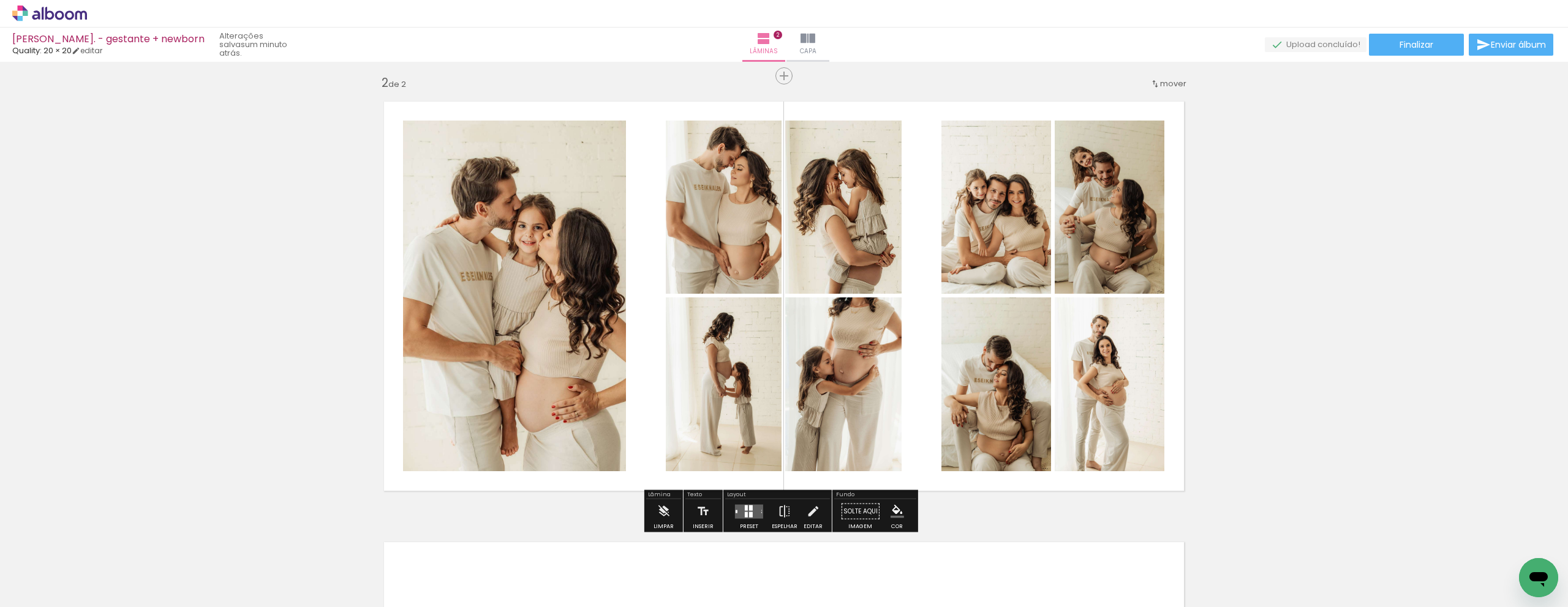
click at [1239, 261] on div "Inserir lâmina 1 de 2 Inserir lâmina 2 de 2" at bounding box center [784, 281] width 1568 height 1323
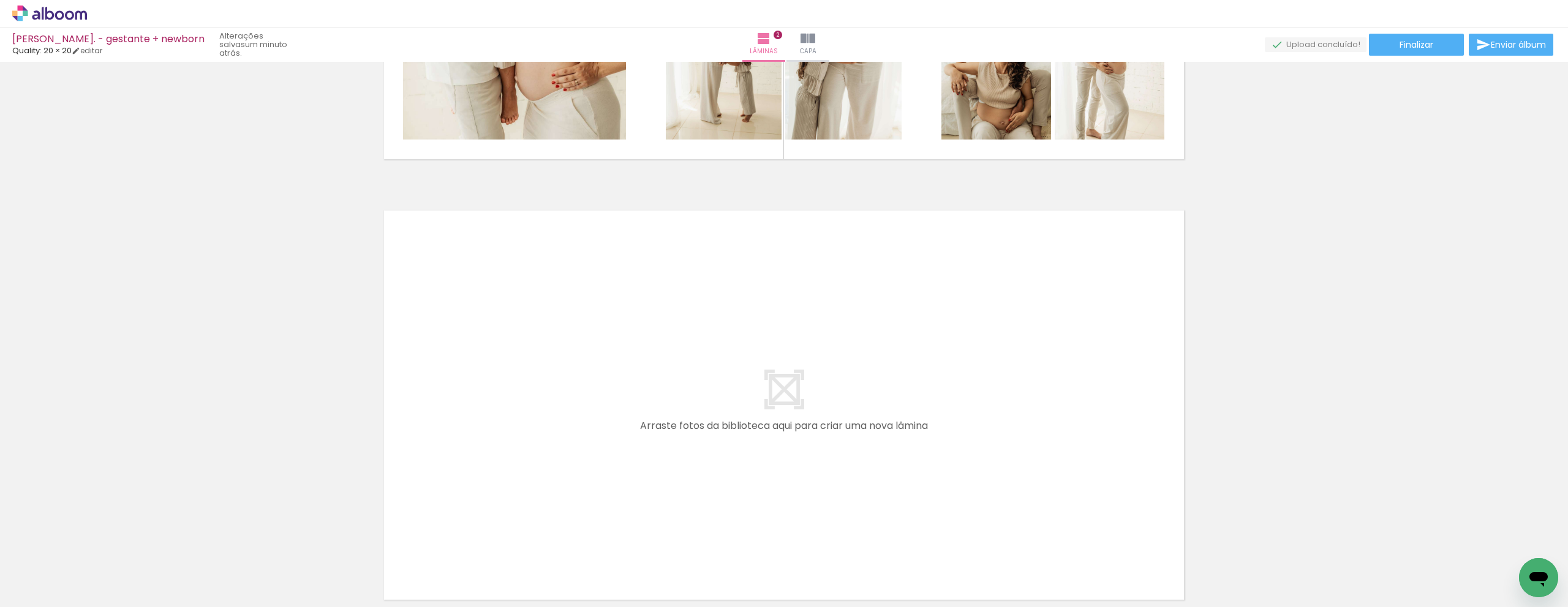
scroll to position [0, 4235]
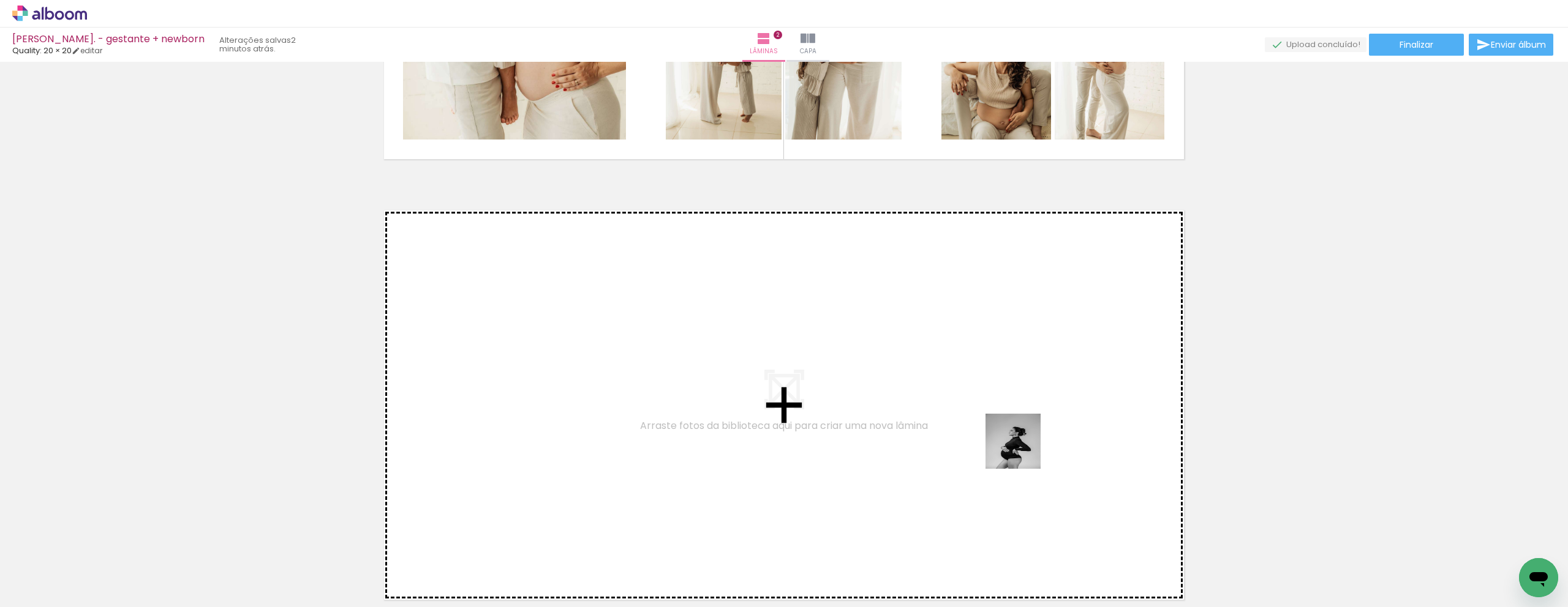
drag, startPoint x: 958, startPoint y: 569, endPoint x: 1054, endPoint y: 384, distance: 208.4
click at [1054, 384] on quentale-workspace at bounding box center [784, 304] width 1568 height 607
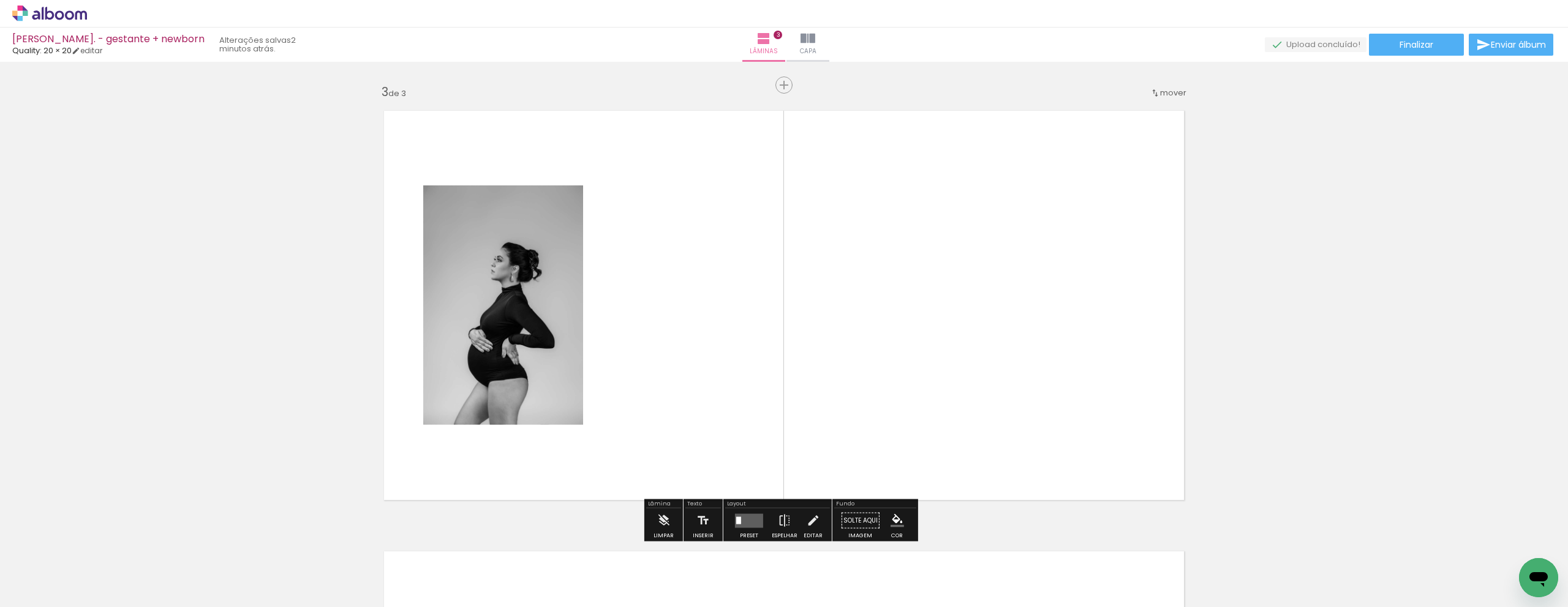
scroll to position [888, 0]
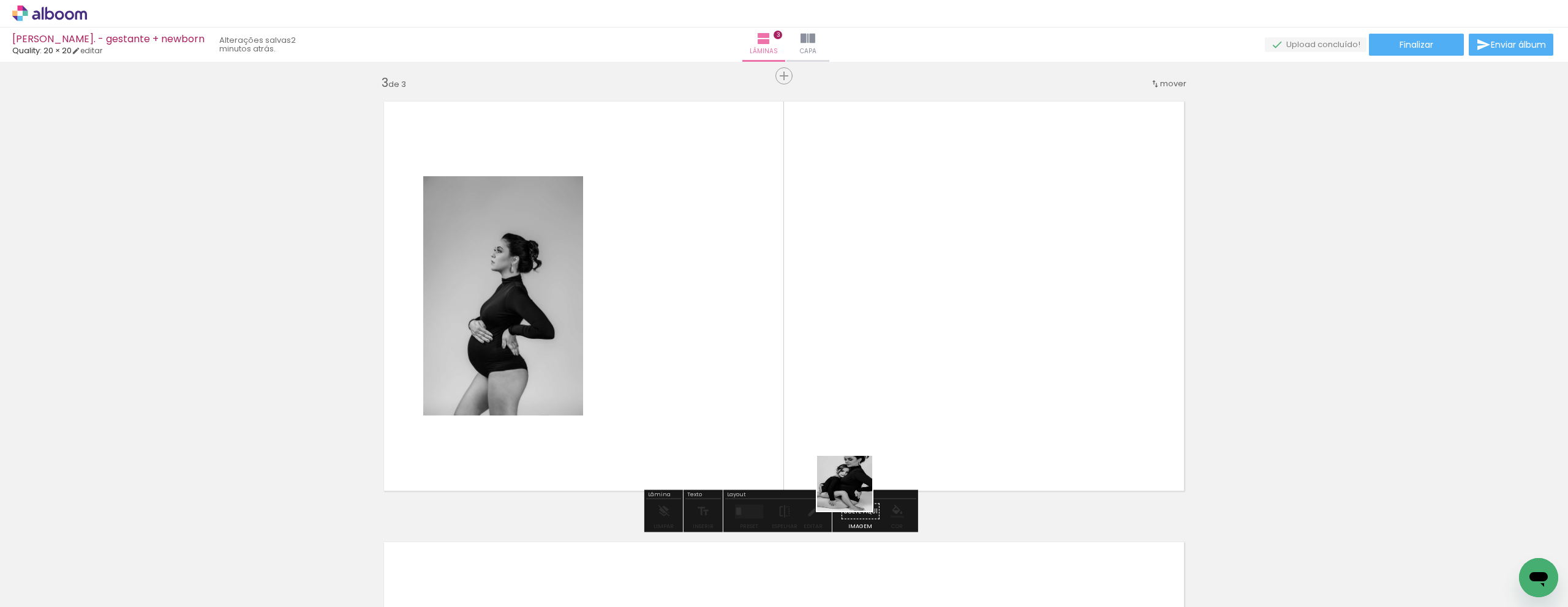
drag, startPoint x: 822, startPoint y: 561, endPoint x: 941, endPoint y: 362, distance: 231.9
click at [941, 362] on quentale-workspace at bounding box center [784, 304] width 1568 height 607
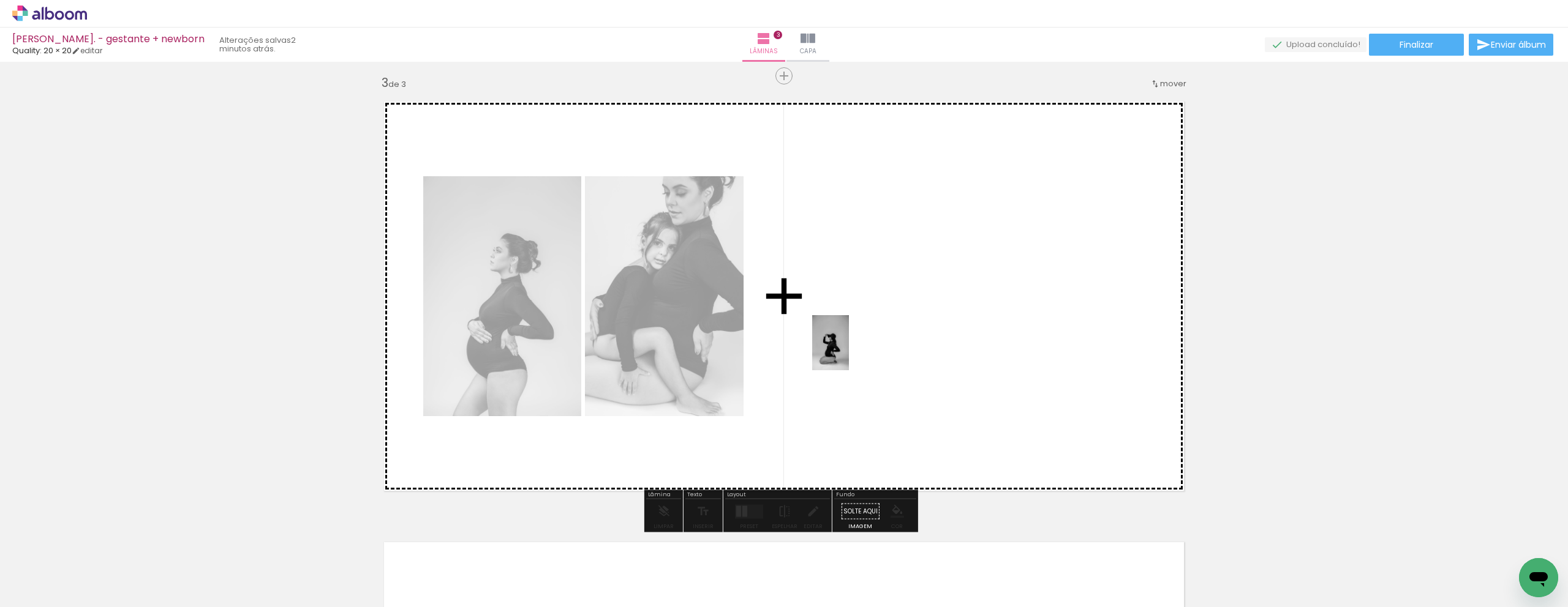
drag, startPoint x: 363, startPoint y: 575, endPoint x: 849, endPoint y: 352, distance: 534.7
click at [849, 352] on quentale-workspace at bounding box center [784, 304] width 1568 height 607
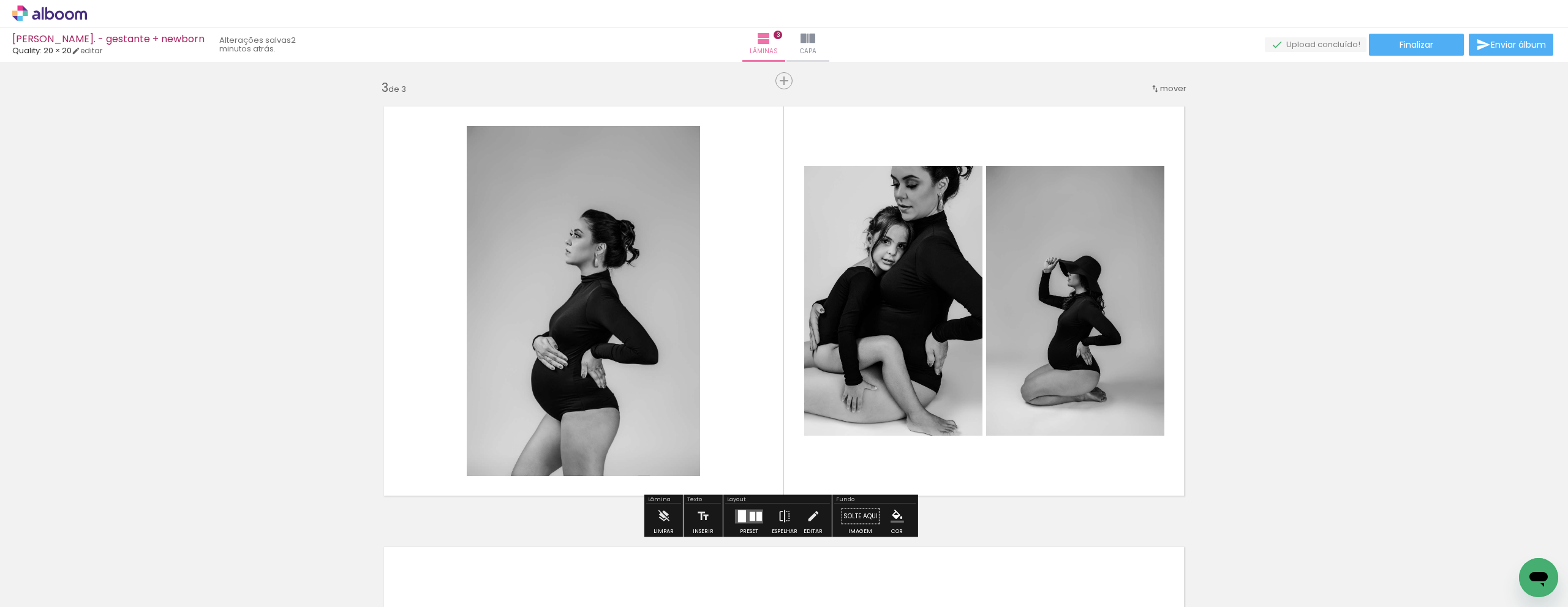
scroll to position [883, 0]
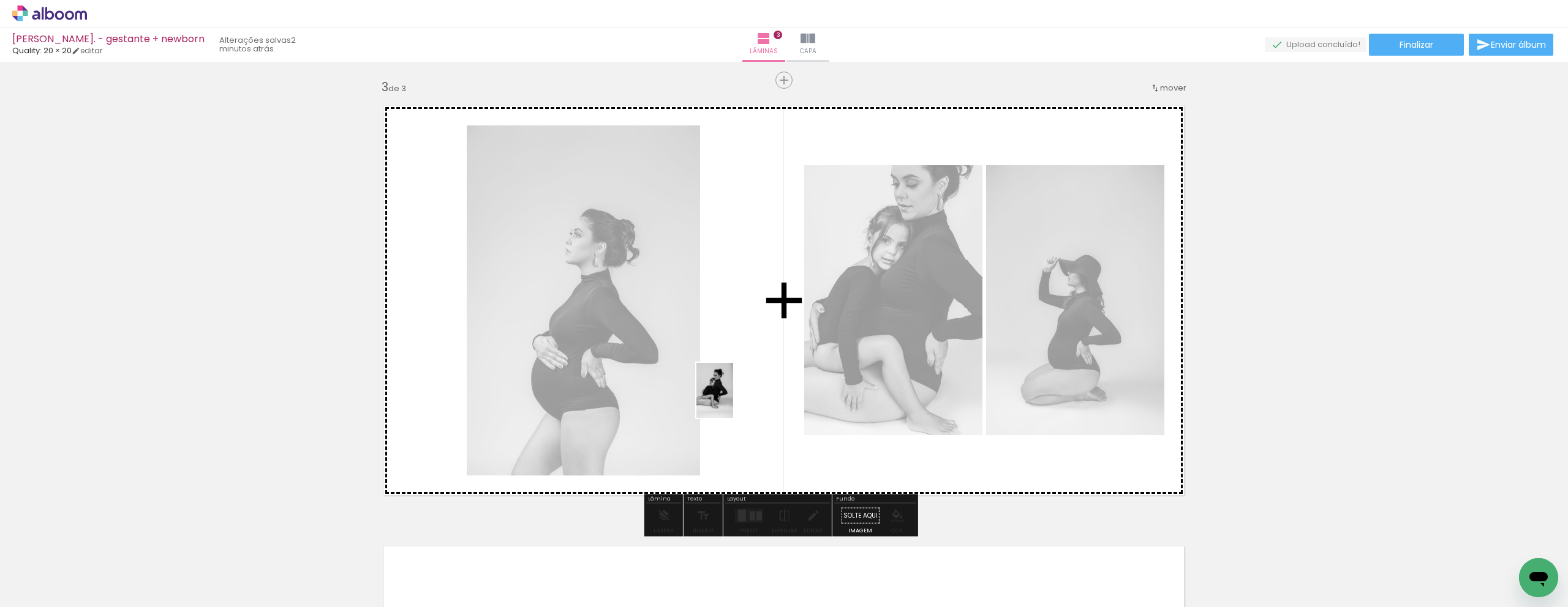
drag, startPoint x: 682, startPoint y: 561, endPoint x: 733, endPoint y: 399, distance: 169.8
click at [733, 399] on quentale-workspace at bounding box center [784, 304] width 1568 height 607
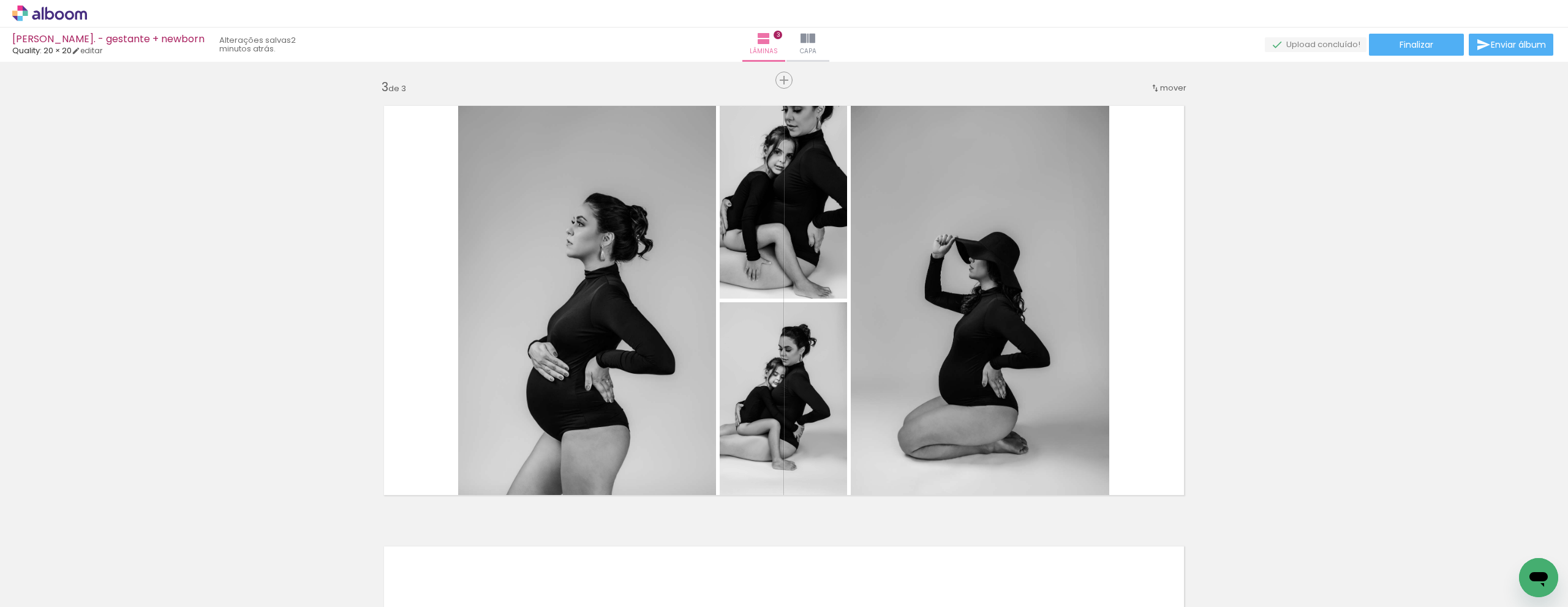
scroll to position [0, 4585]
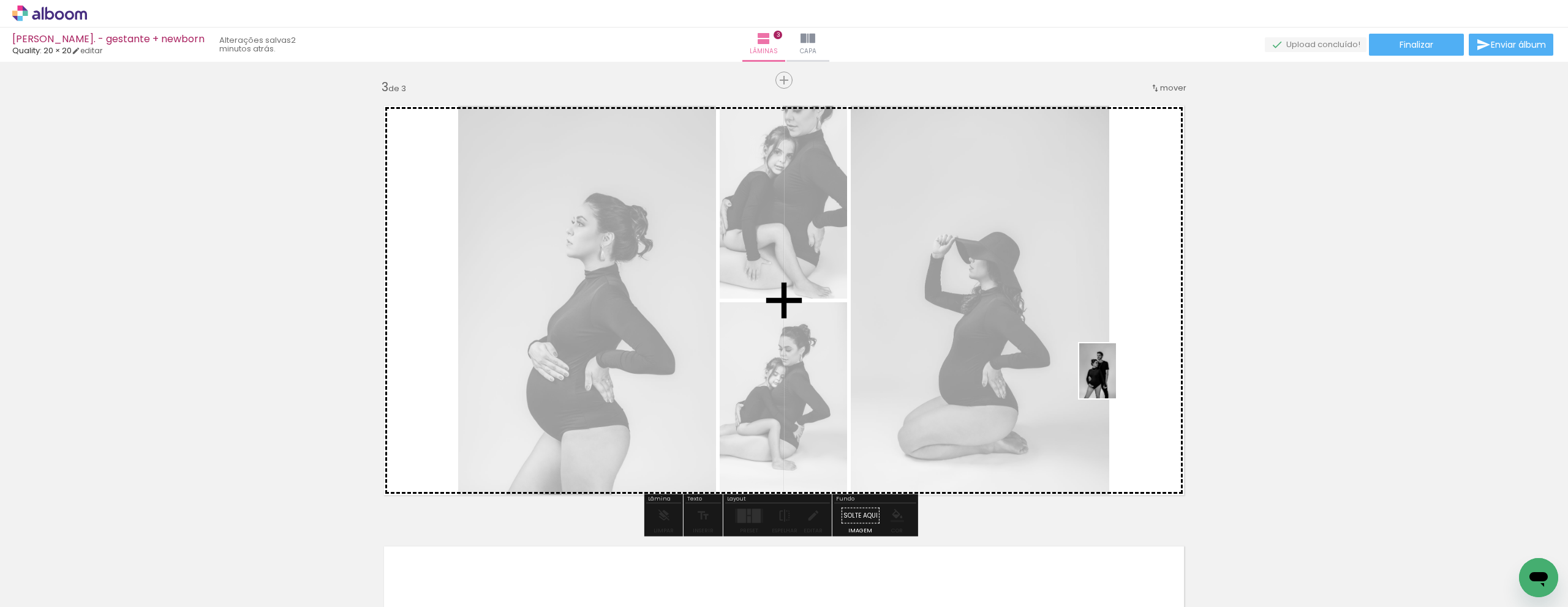
drag, startPoint x: 1168, startPoint y: 577, endPoint x: 1116, endPoint y: 380, distance: 203.7
click at [1116, 380] on quentale-workspace at bounding box center [784, 304] width 1568 height 607
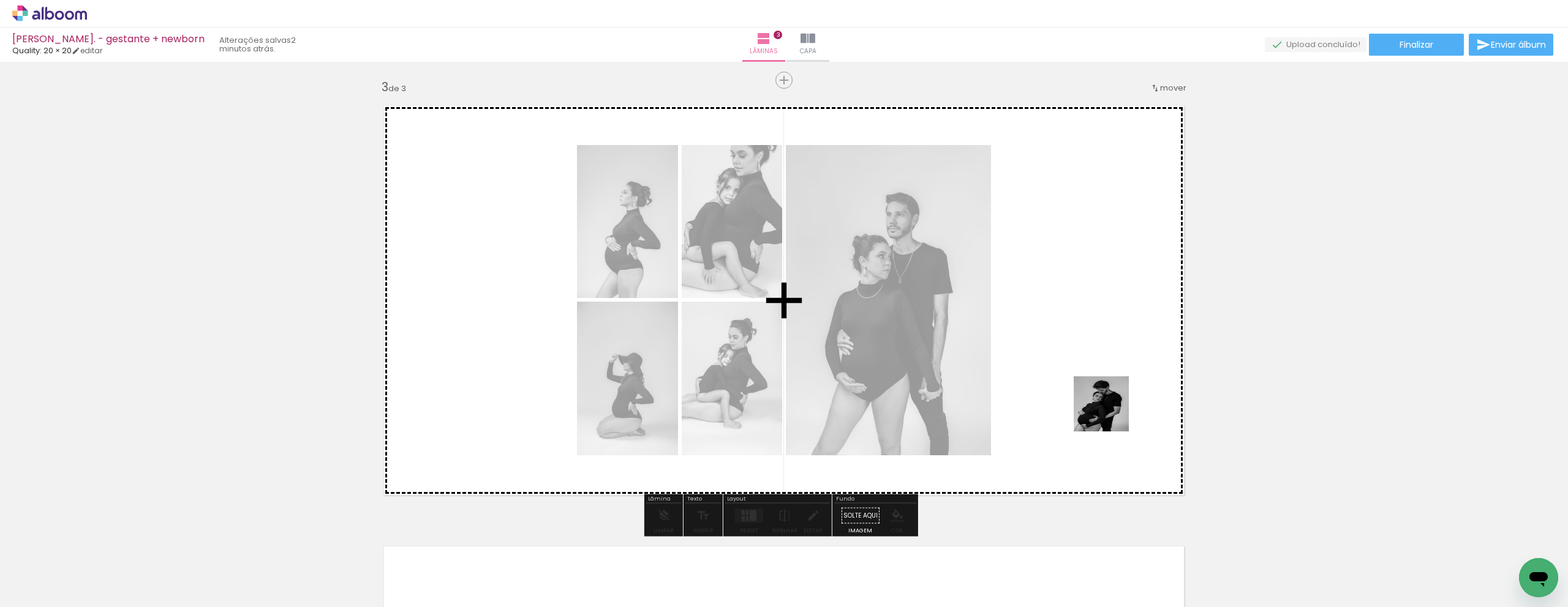
drag, startPoint x: 1307, startPoint y: 582, endPoint x: 1110, endPoint y: 413, distance: 259.6
click at [1110, 413] on quentale-workspace at bounding box center [784, 304] width 1568 height 607
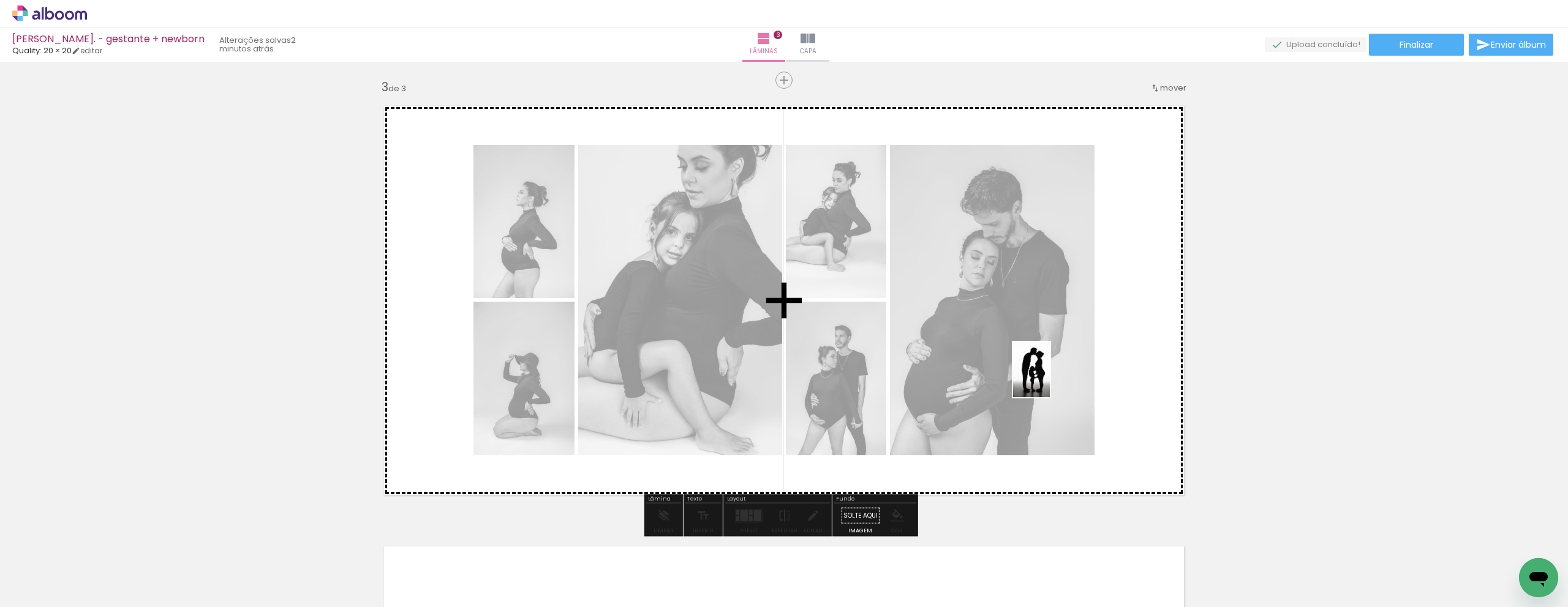
drag, startPoint x: 900, startPoint y: 516, endPoint x: 1050, endPoint y: 378, distance: 203.8
click at [1050, 378] on quentale-workspace at bounding box center [784, 304] width 1568 height 607
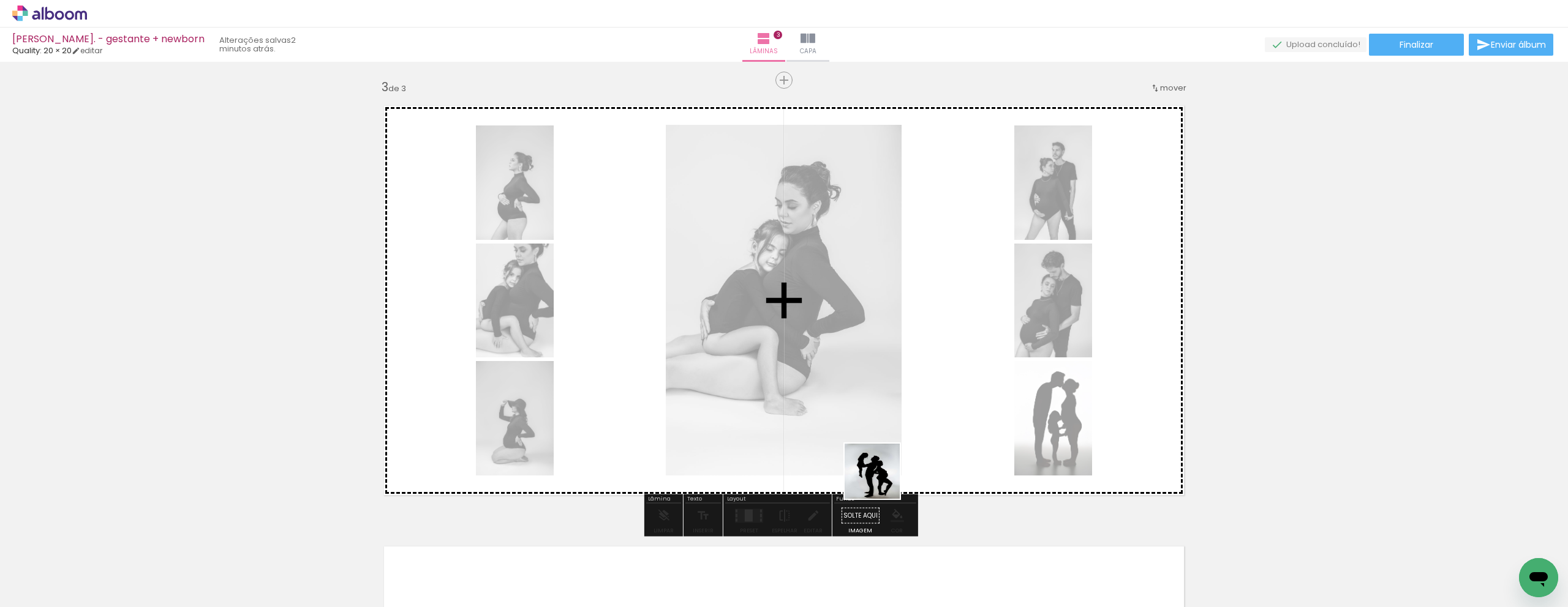
drag, startPoint x: 778, startPoint y: 567, endPoint x: 950, endPoint y: 412, distance: 231.5
click at [950, 412] on quentale-workspace at bounding box center [784, 304] width 1568 height 607
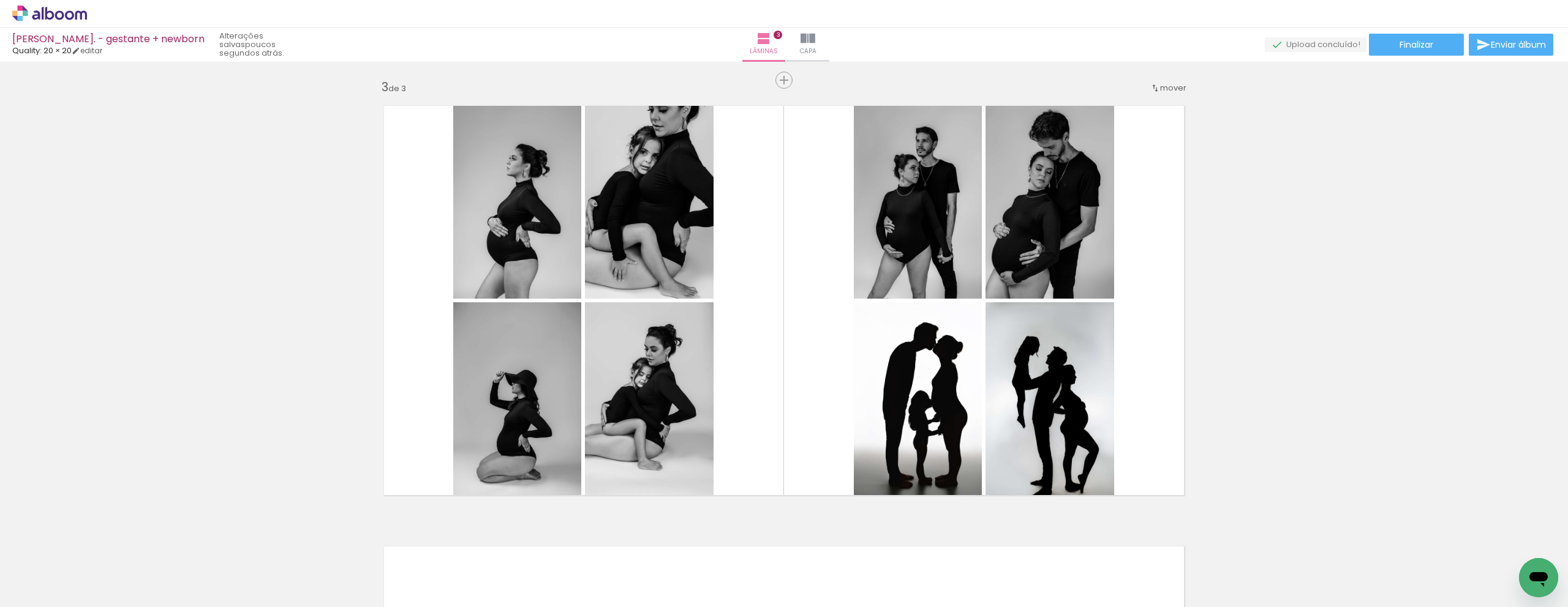
scroll to position [0, 4546]
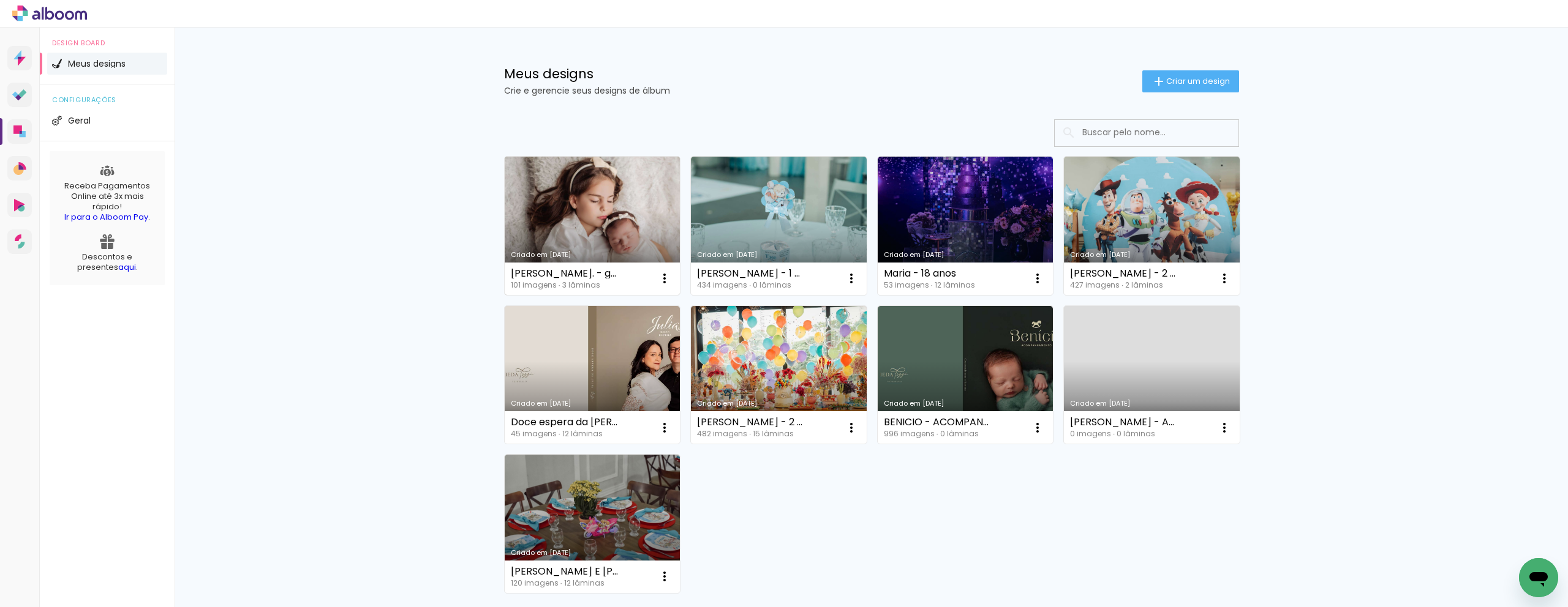
click at [590, 231] on link "Criado em 12/08/25" at bounding box center [593, 225] width 176 height 138
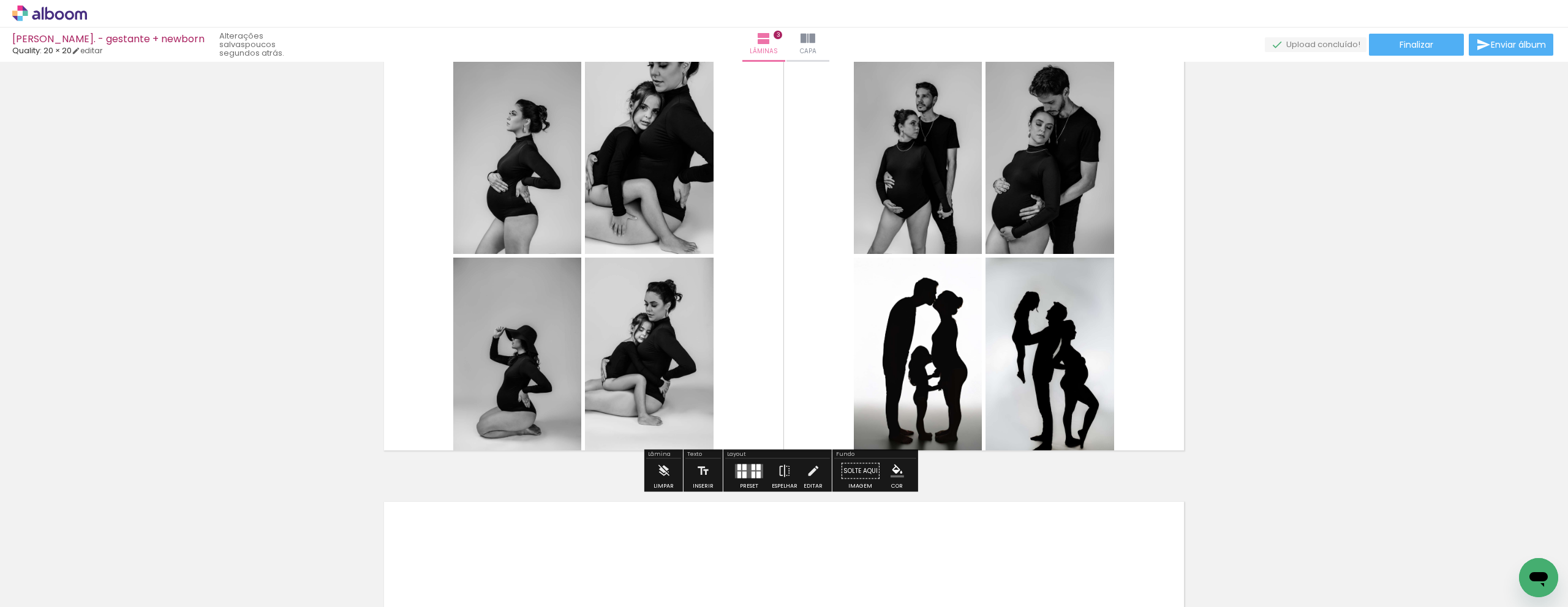
scroll to position [927, 0]
click at [753, 475] on quentale-layouter at bounding box center [748, 472] width 28 height 14
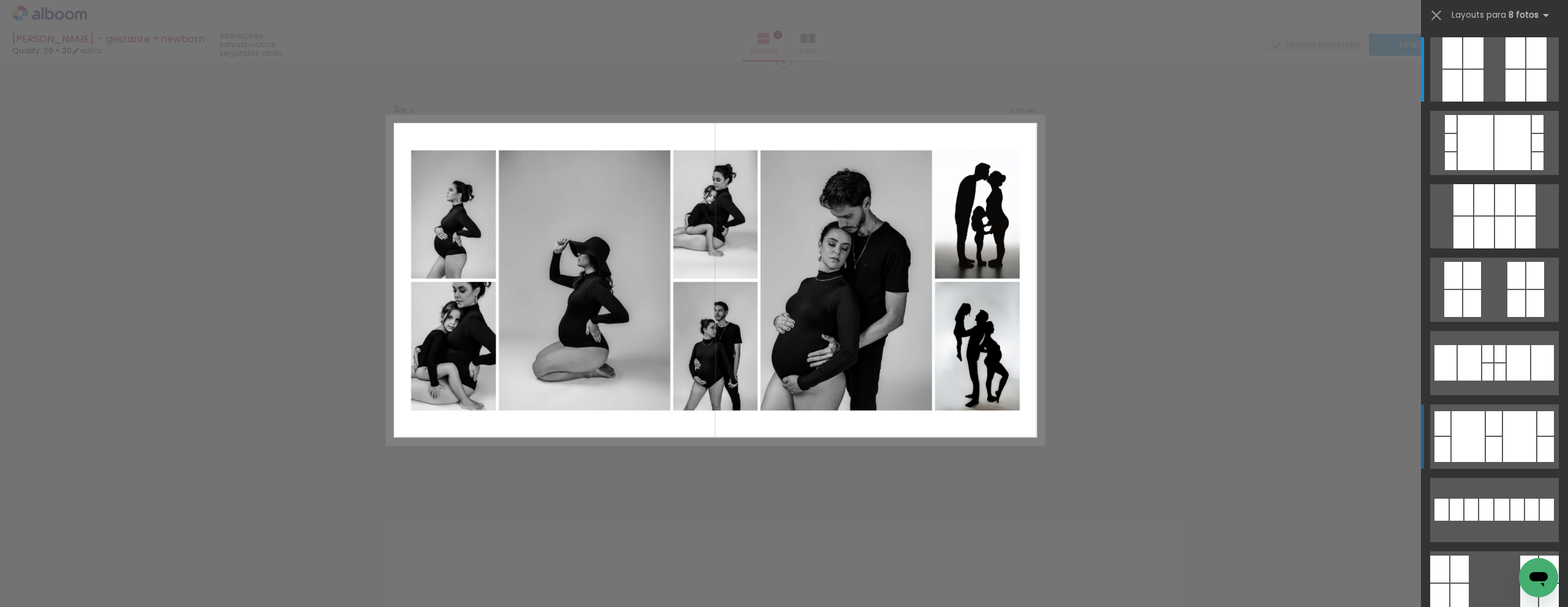
scroll to position [888, 0]
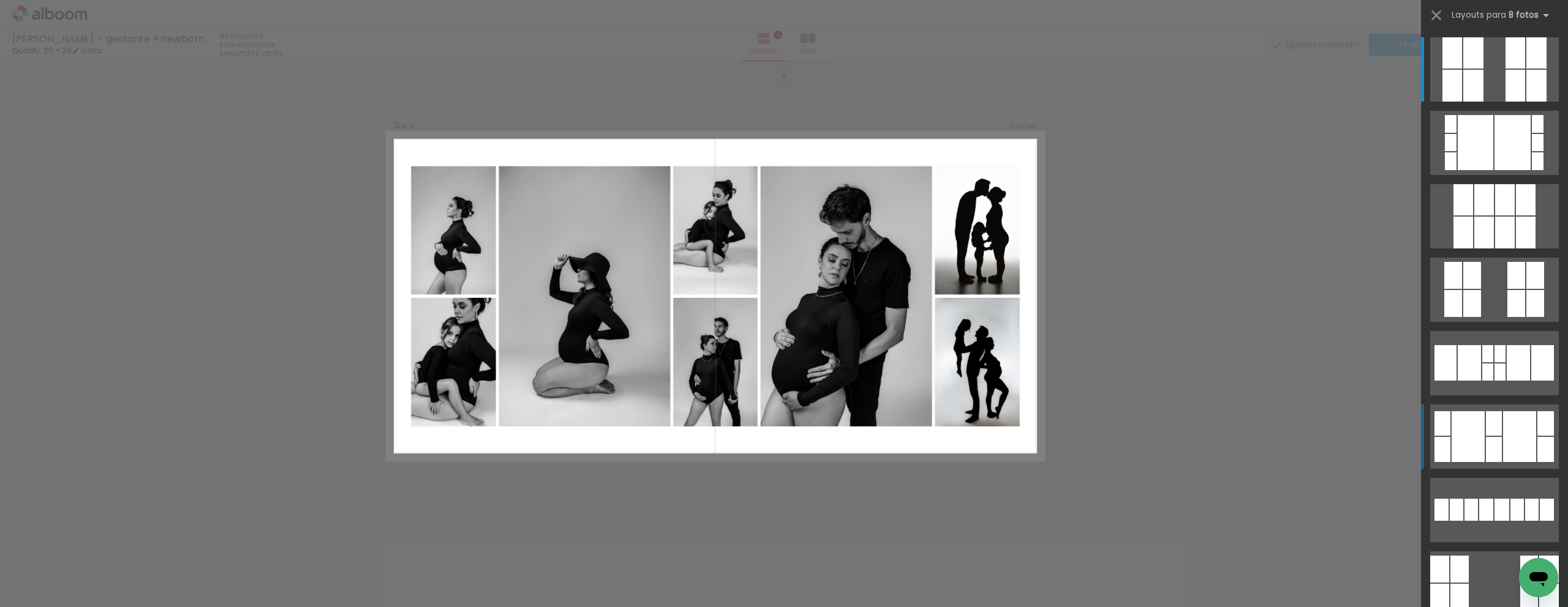
click at [1480, 101] on quentale-layouter at bounding box center [1494, 69] width 129 height 64
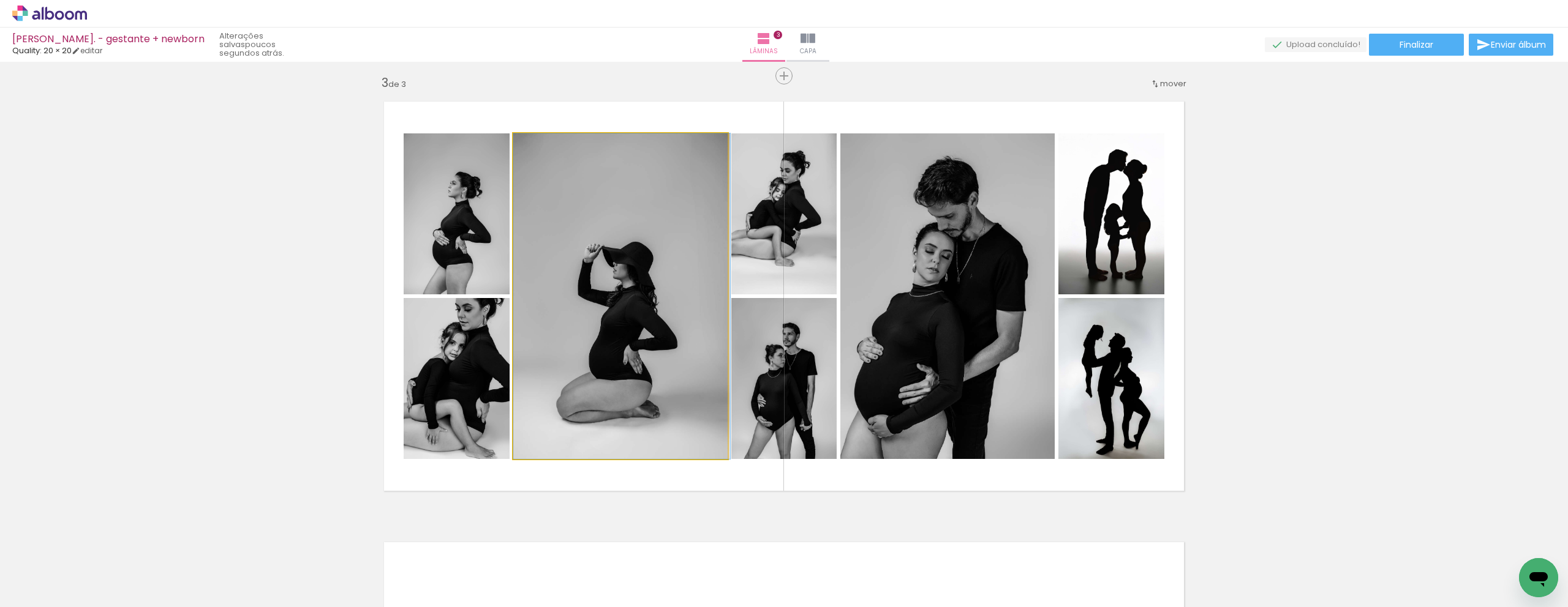
drag, startPoint x: 657, startPoint y: 365, endPoint x: 664, endPoint y: 358, distance: 9.9
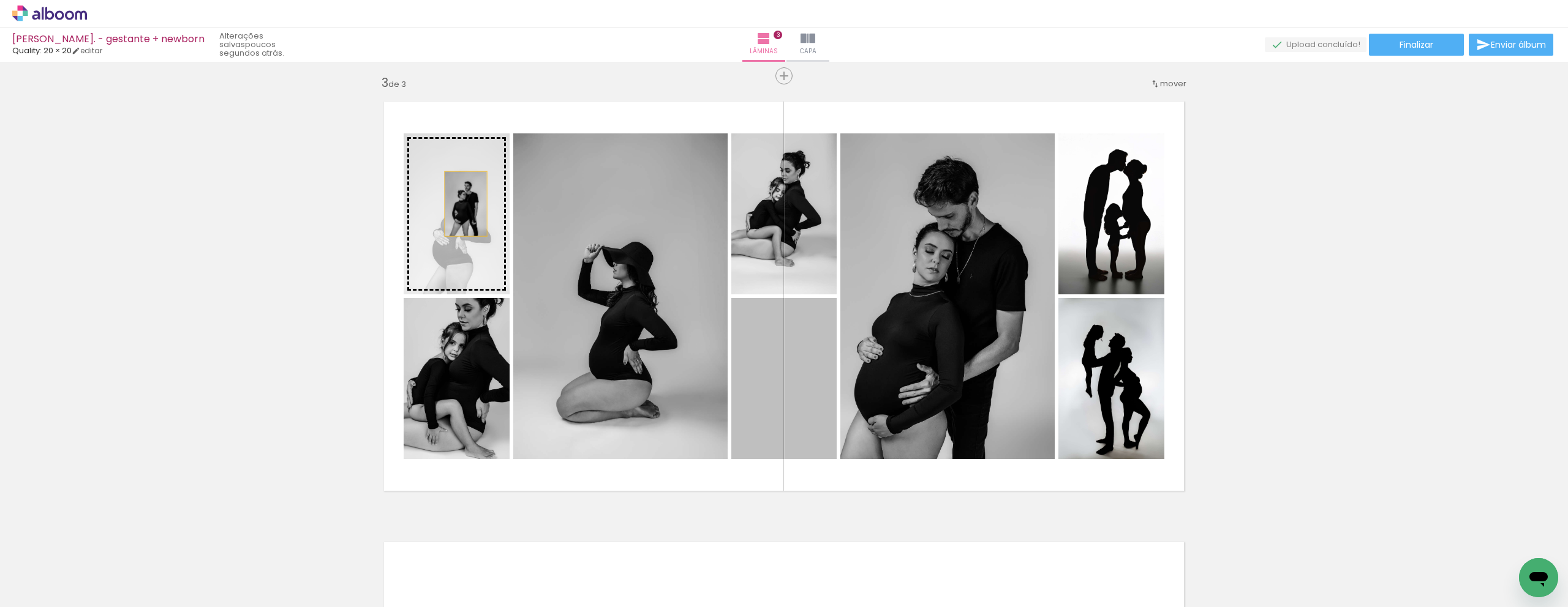
drag, startPoint x: 790, startPoint y: 396, endPoint x: 461, endPoint y: 204, distance: 380.9
click at [0, 0] on slot at bounding box center [0, 0] width 0 height 0
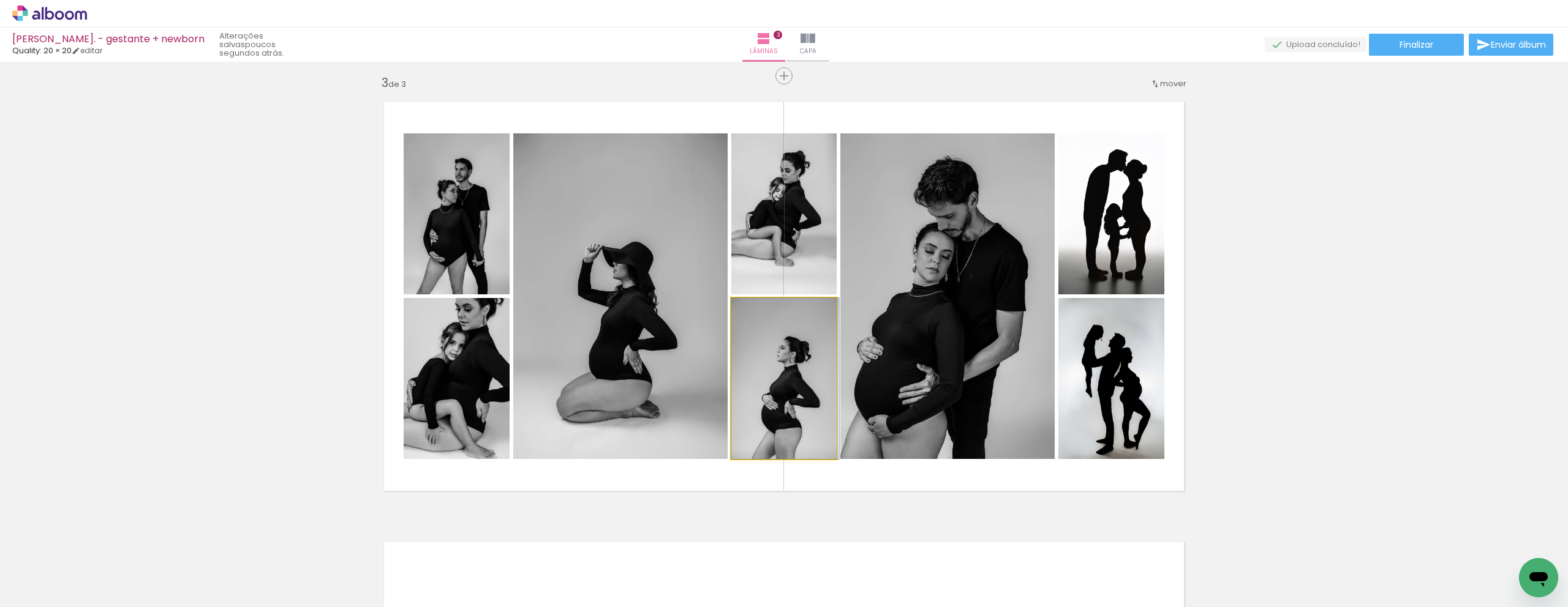
drag, startPoint x: 800, startPoint y: 398, endPoint x: 814, endPoint y: 393, distance: 14.9
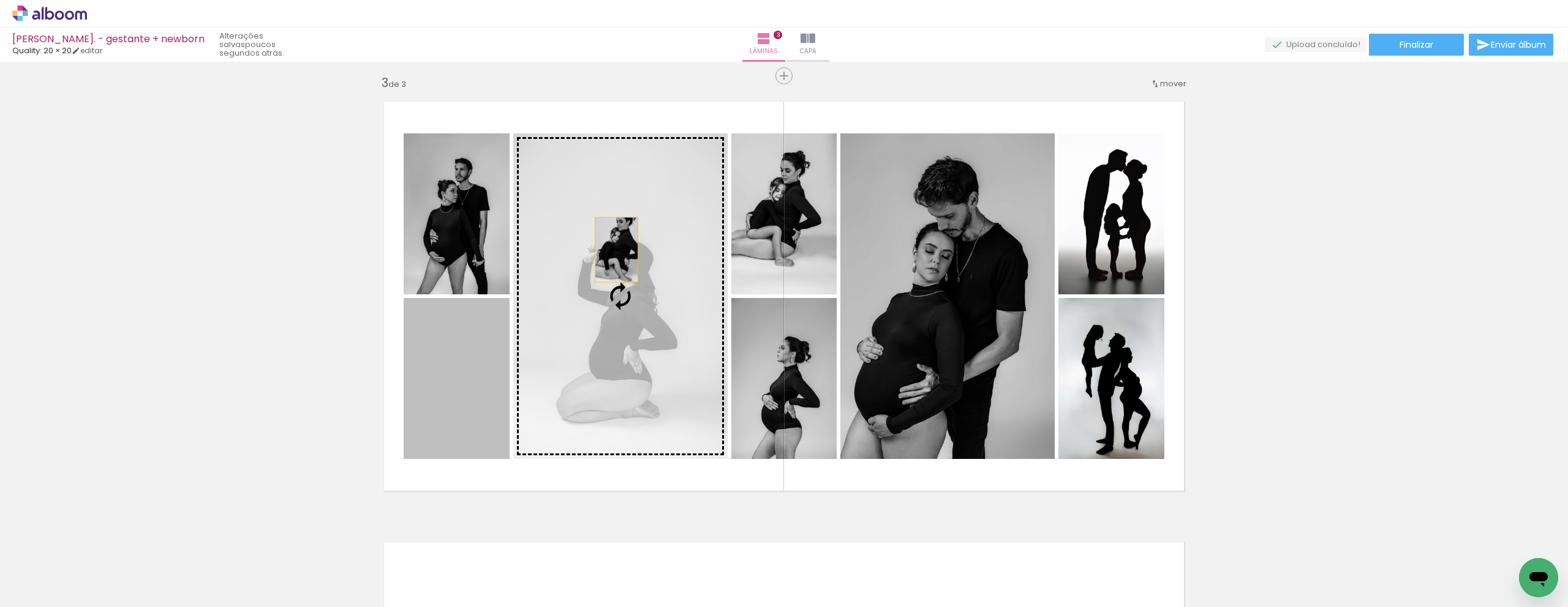
drag, startPoint x: 406, startPoint y: 392, endPoint x: 612, endPoint y: 250, distance: 250.2
click at [0, 0] on slot at bounding box center [0, 0] width 0 height 0
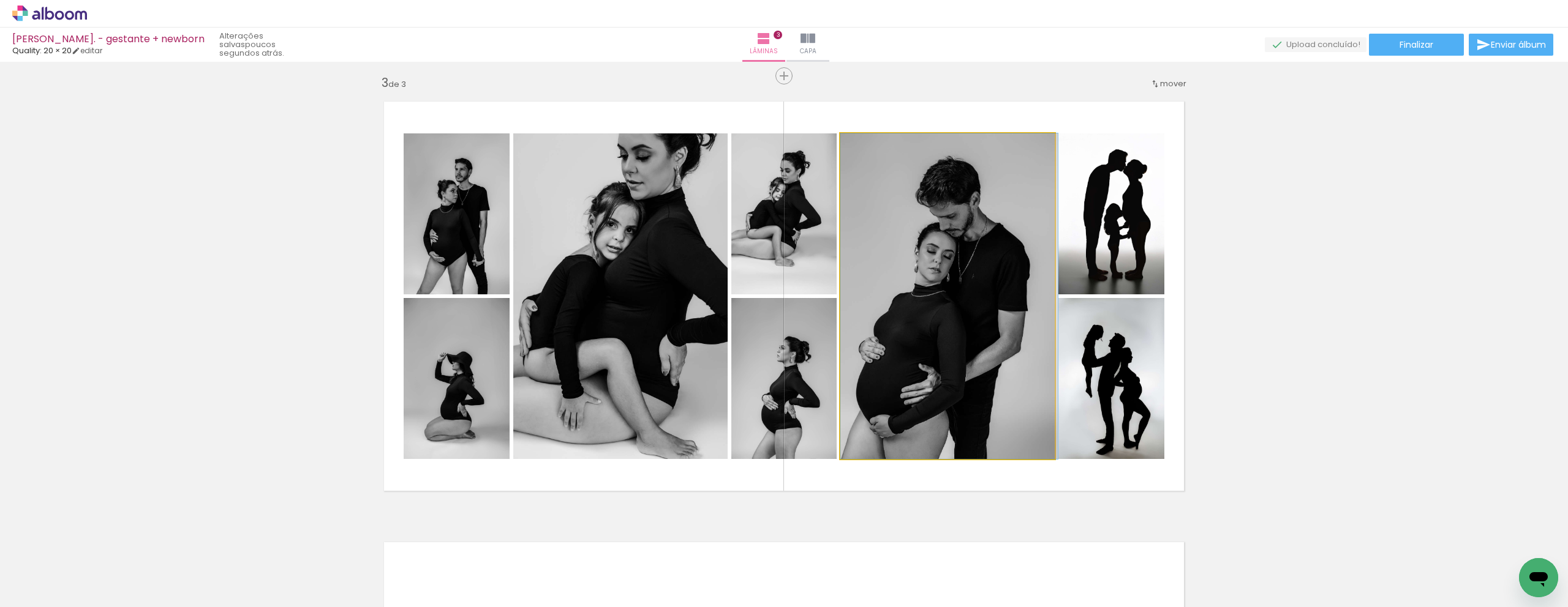
drag, startPoint x: 861, startPoint y: 366, endPoint x: 893, endPoint y: 365, distance: 32.0
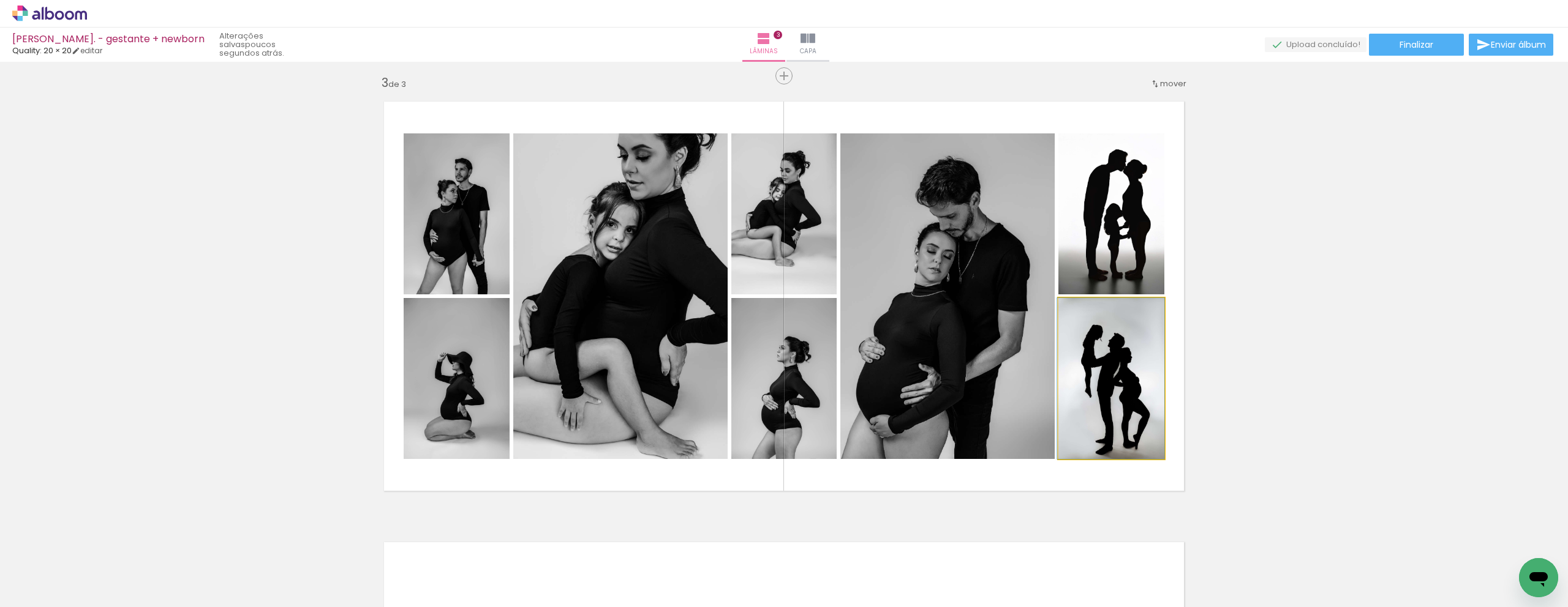
drag, startPoint x: 1118, startPoint y: 416, endPoint x: 1105, endPoint y: 416, distance: 13.0
drag, startPoint x: 1131, startPoint y: 186, endPoint x: 1093, endPoint y: 196, distance: 39.3
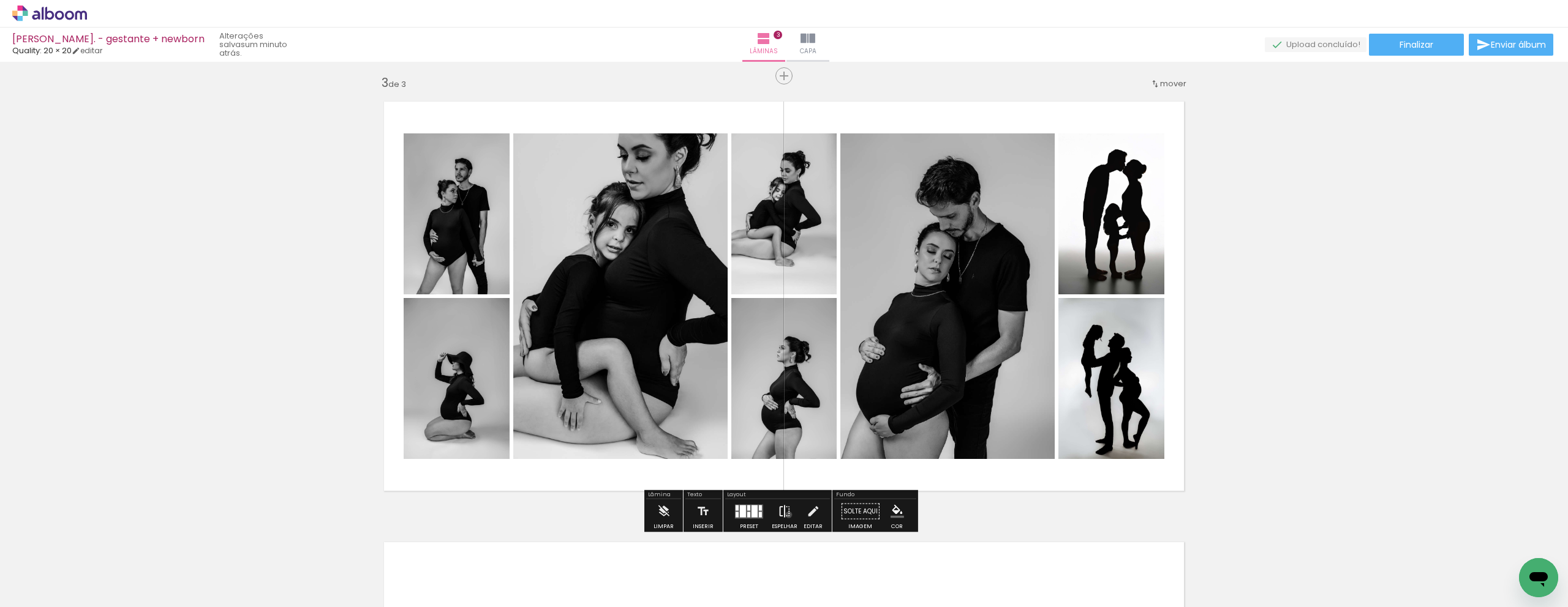
click at [786, 515] on iron-icon at bounding box center [784, 511] width 14 height 25
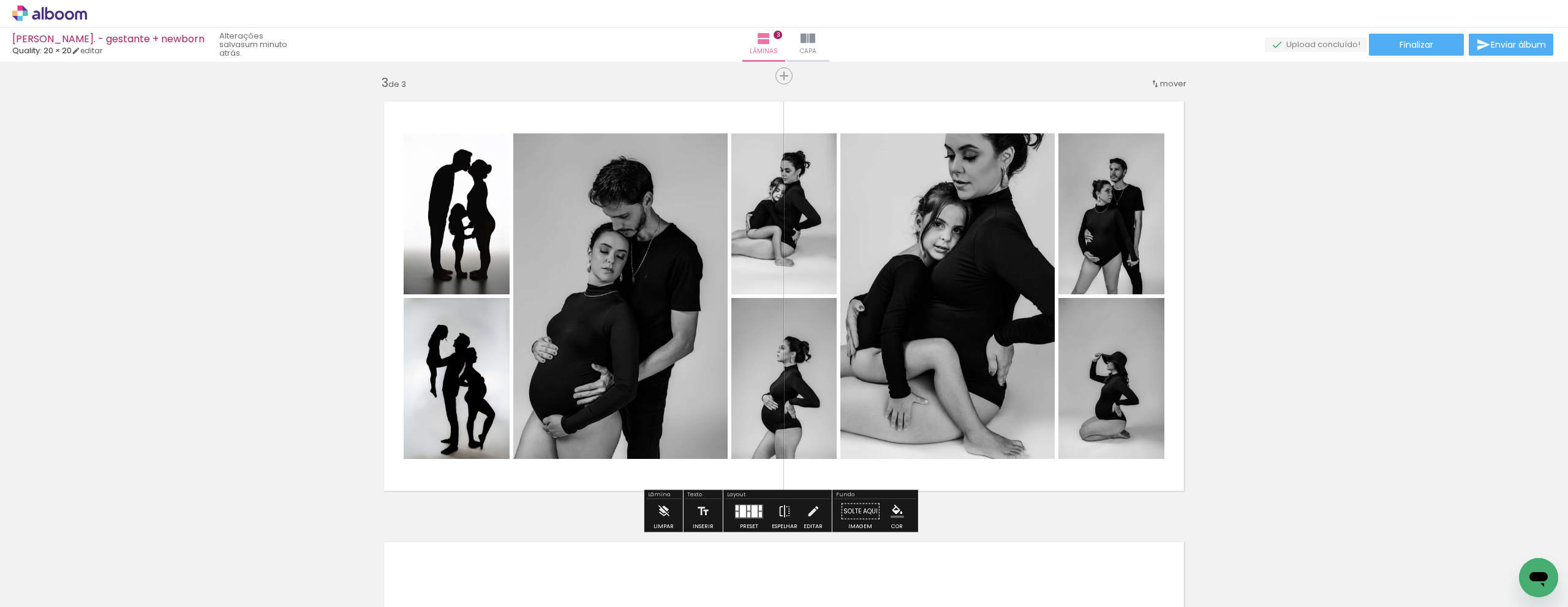
click at [752, 509] on div at bounding box center [755, 510] width 6 height 12
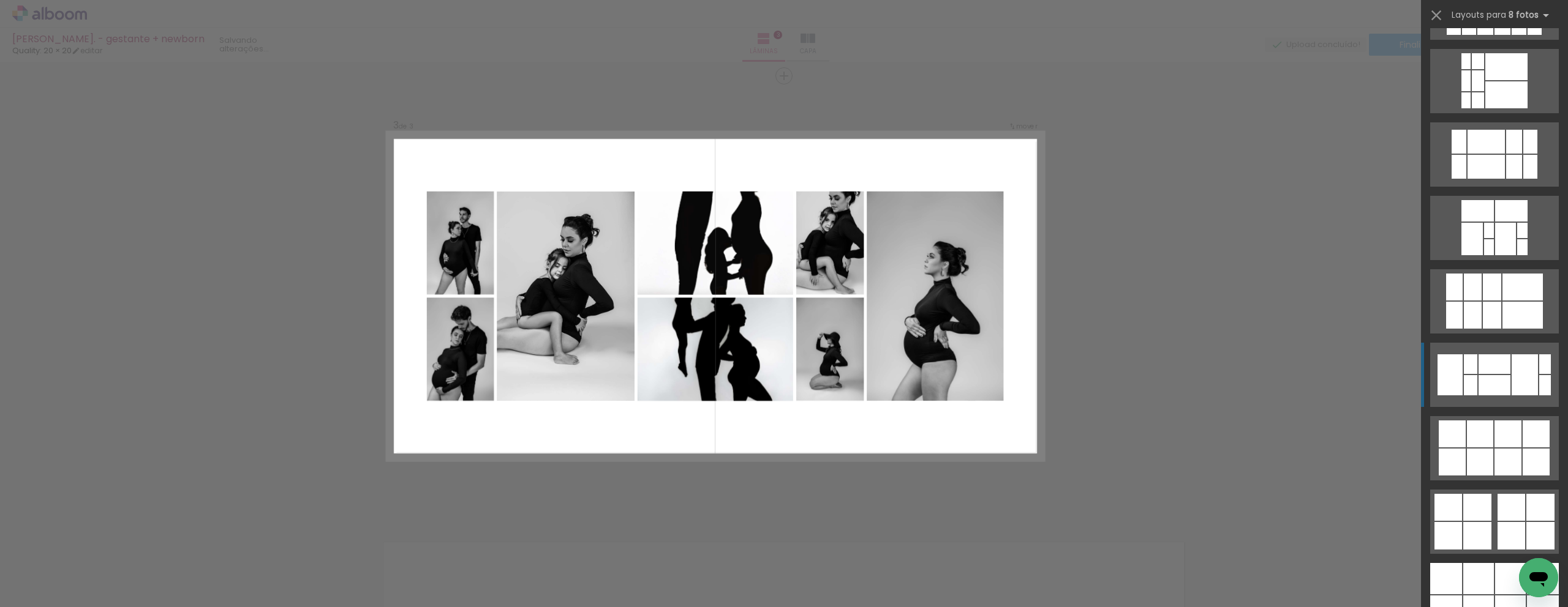
scroll to position [1185, 0]
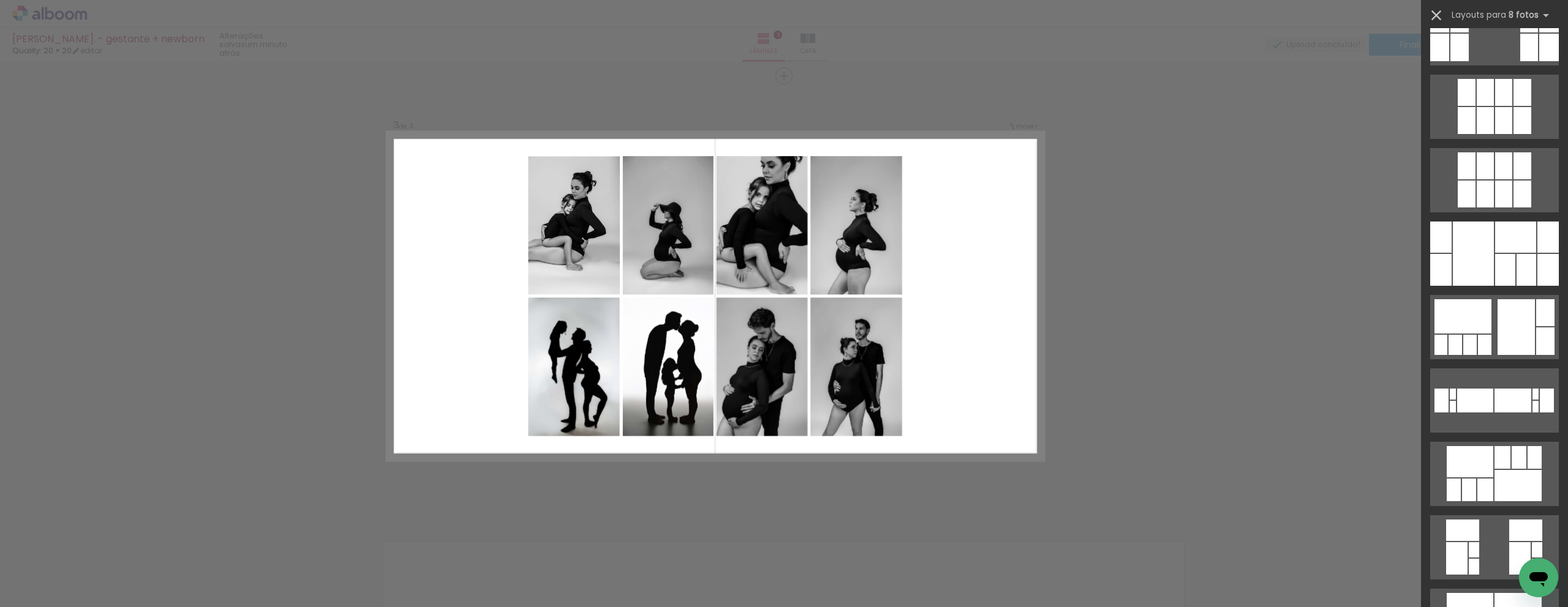
click at [1435, 11] on iron-icon at bounding box center [1436, 15] width 17 height 17
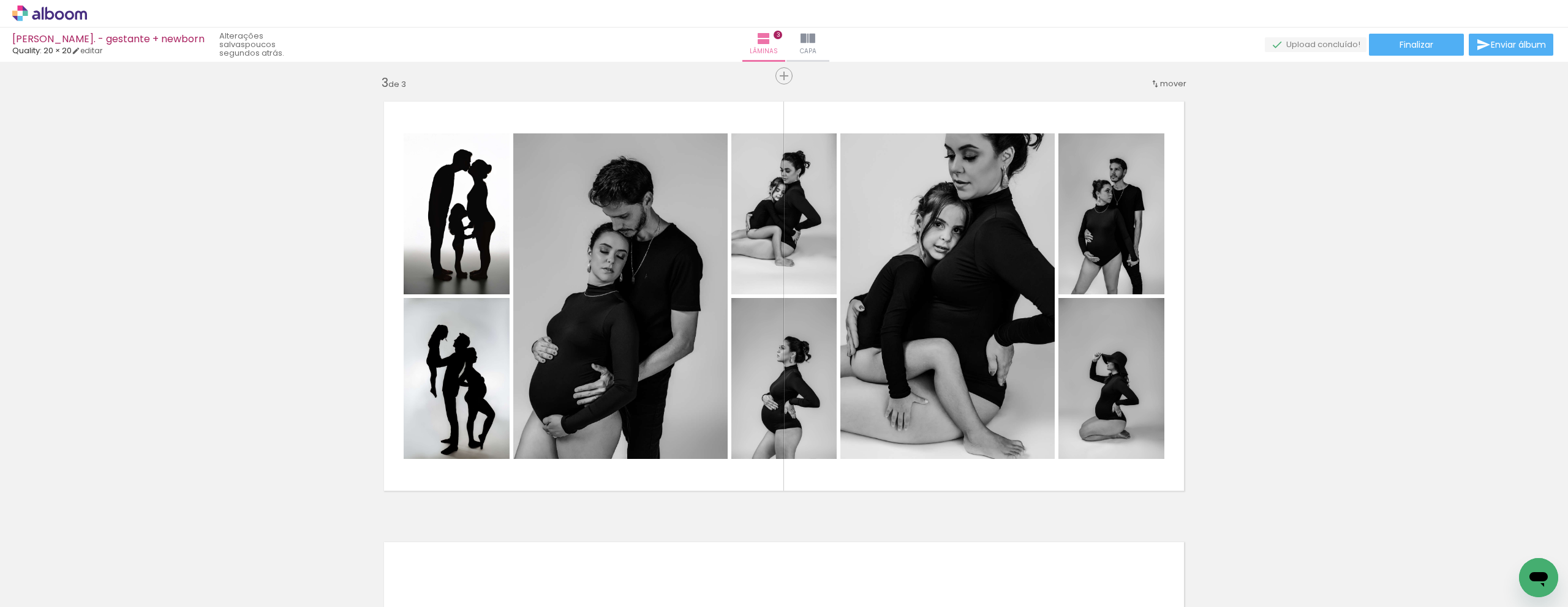
scroll to position [0, 5465]
click at [36, 567] on input "Todas as fotos" at bounding box center [34, 570] width 47 height 10
click at [0, 0] on slot "Não utilizadas" at bounding box center [0, 0] width 0 height 0
type input "Não utilizadas"
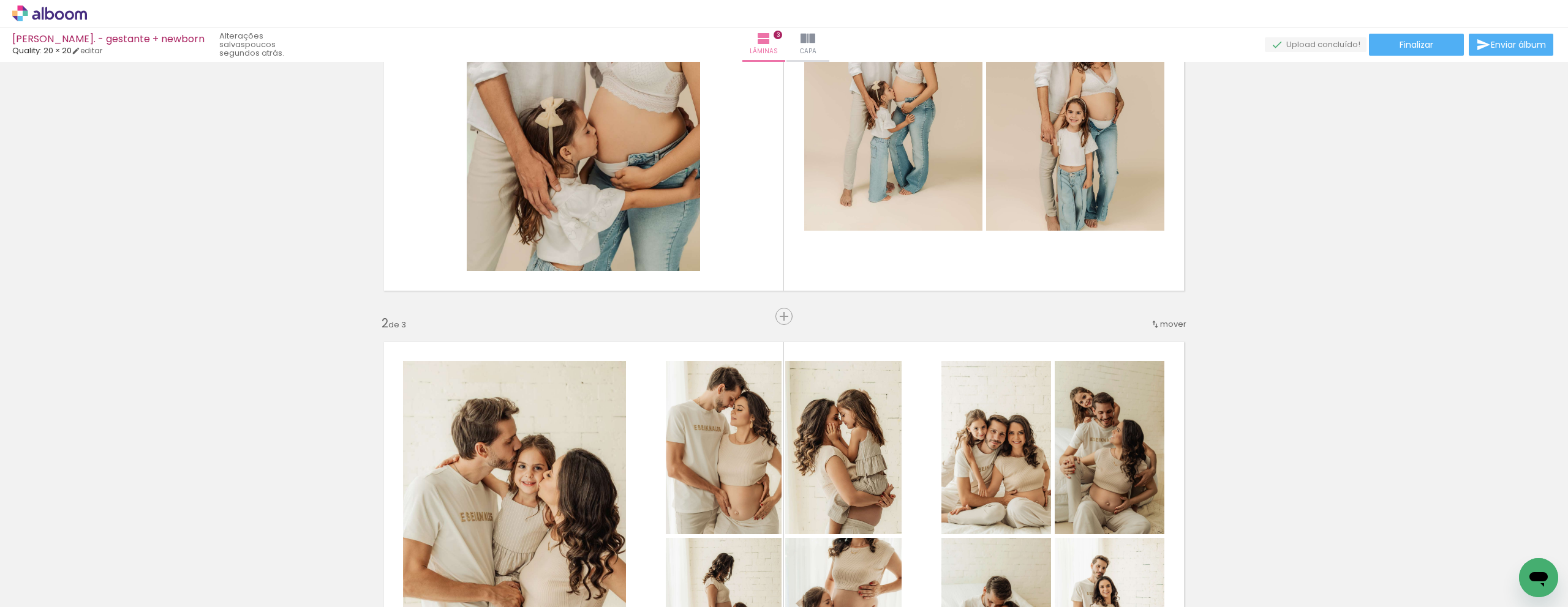
scroll to position [210, 0]
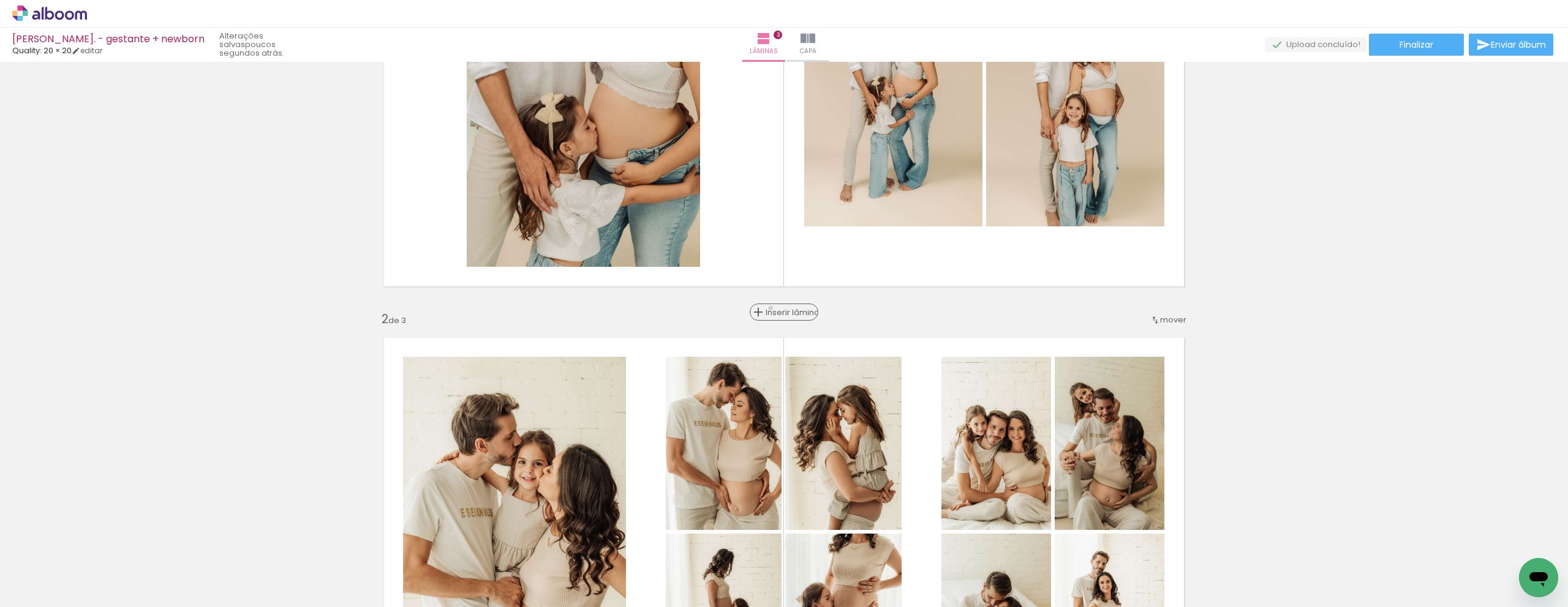
click at [773, 308] on span "Inserir lâmina" at bounding box center [789, 312] width 48 height 8
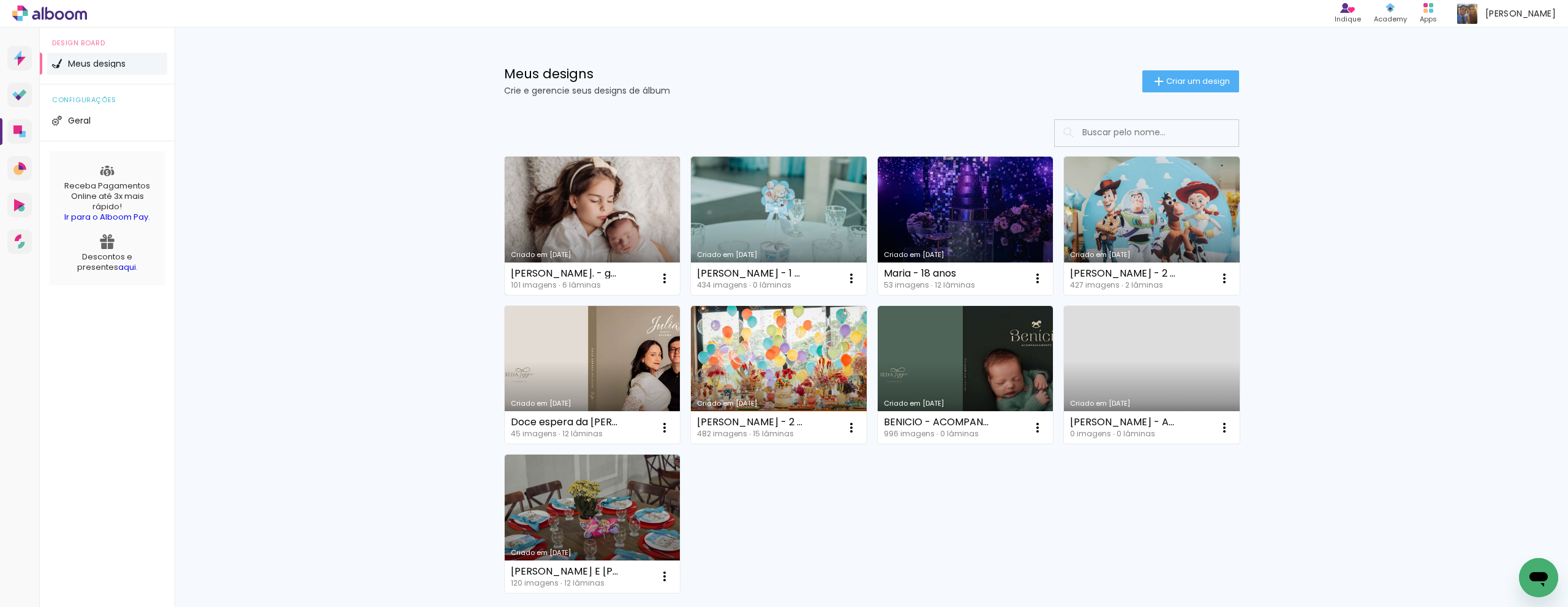
click at [590, 244] on link "Criado em 12/08/25" at bounding box center [593, 225] width 176 height 138
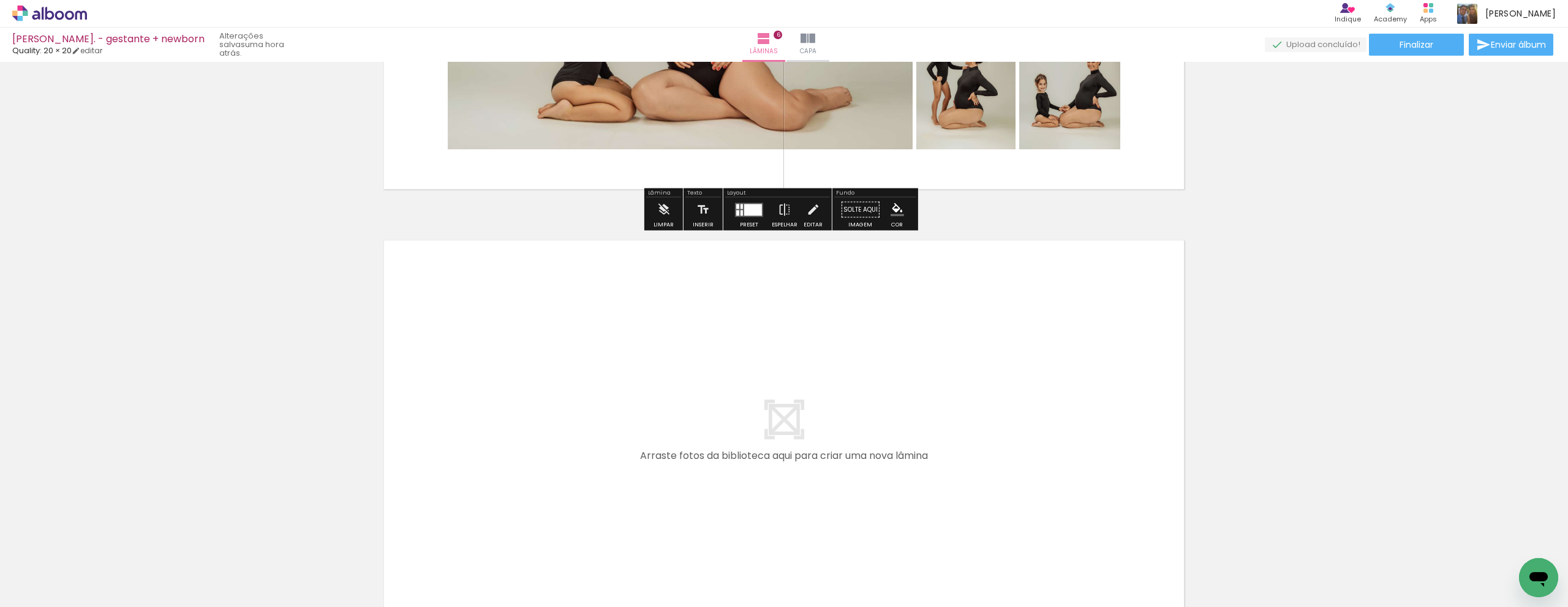
scroll to position [2512, 0]
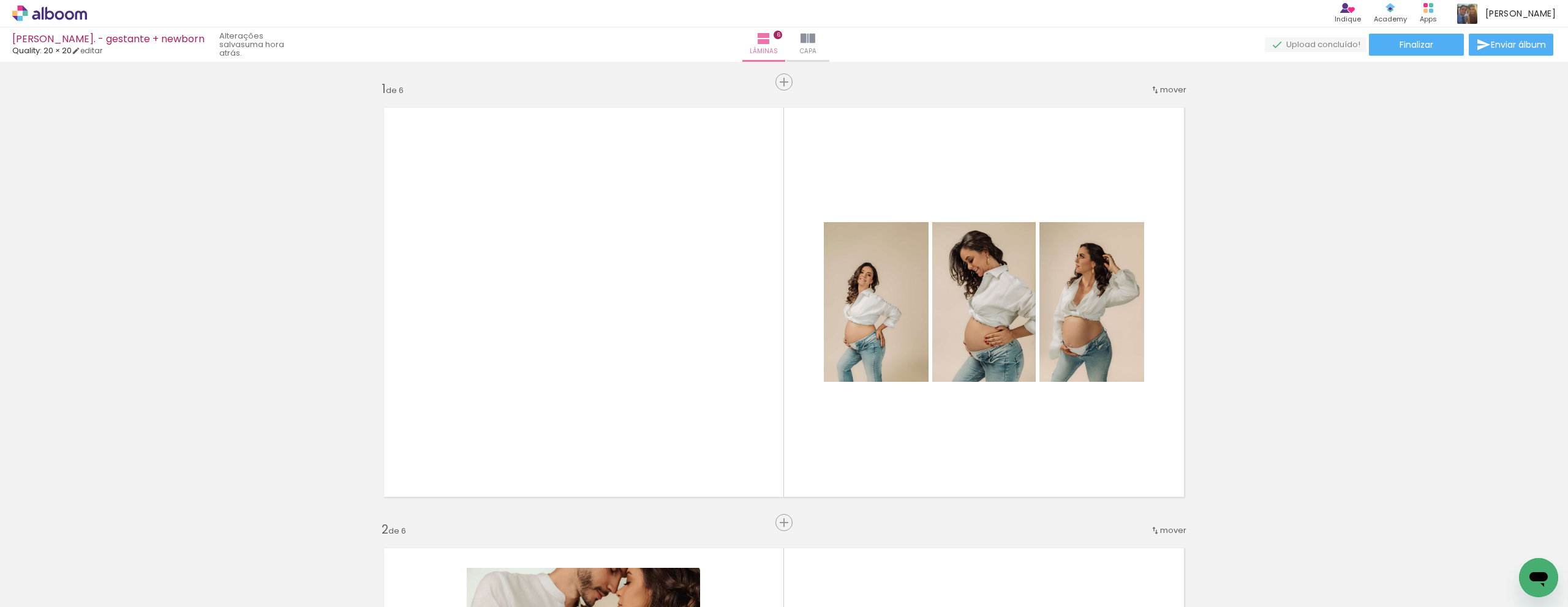
scroll to position [2512, 0]
